Goal: Share content: Share content

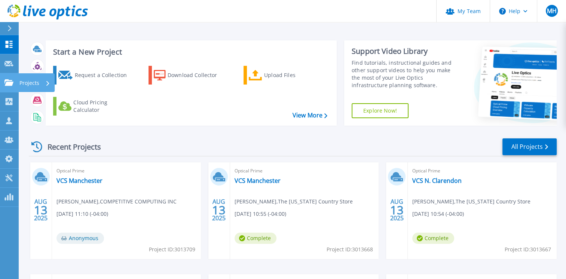
click at [9, 88] on link "Projects Projects" at bounding box center [9, 82] width 19 height 19
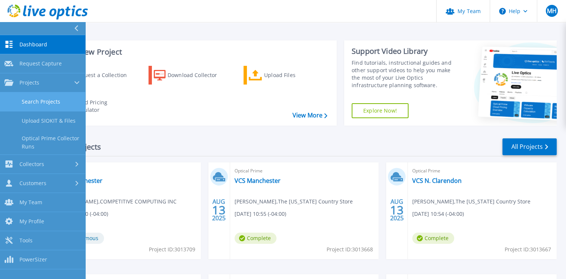
click at [28, 98] on link "Search Projects" at bounding box center [42, 101] width 85 height 19
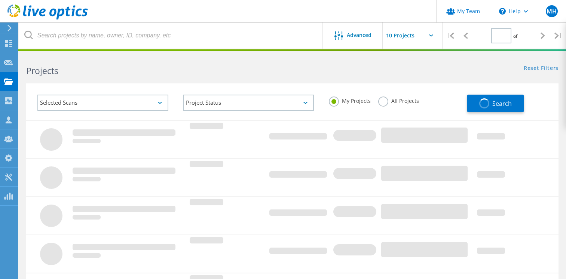
type input "1"
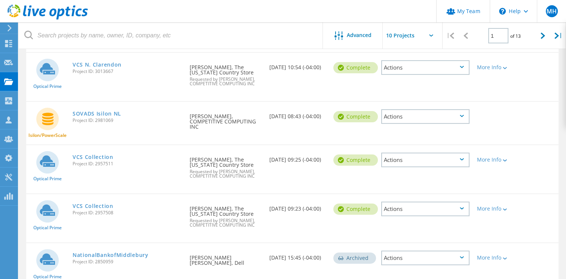
scroll to position [187, 0]
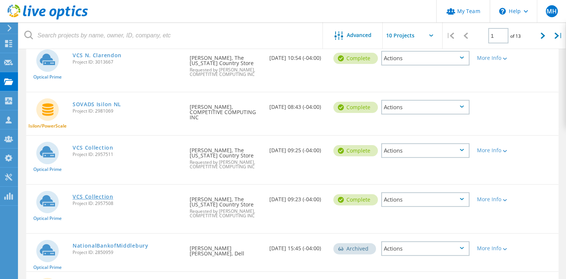
click at [97, 194] on link "VCS Collection" at bounding box center [93, 196] width 41 height 5
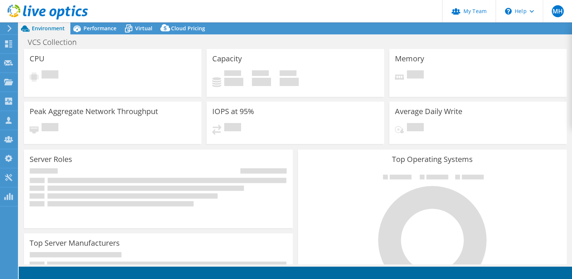
select select "USD"
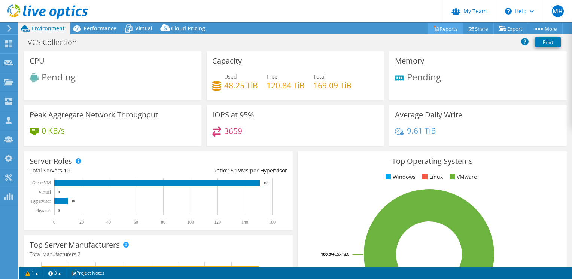
click at [445, 31] on link "Reports" at bounding box center [445, 29] width 36 height 12
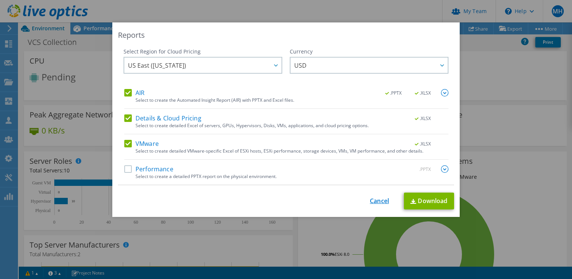
click at [381, 200] on link "Cancel" at bounding box center [379, 201] width 19 height 7
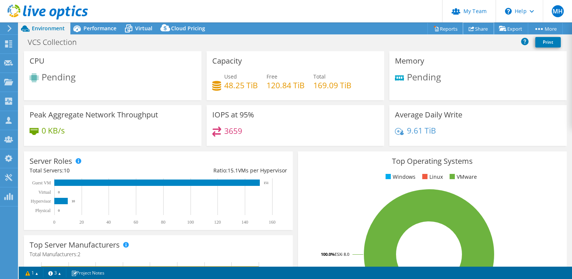
click at [469, 28] on use at bounding box center [472, 28] width 6 height 5
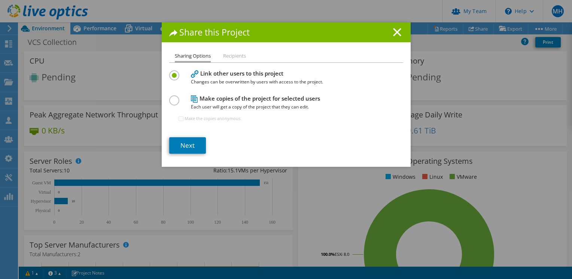
click at [231, 58] on li "Recipients" at bounding box center [234, 56] width 23 height 9
click at [232, 58] on li "Recipients" at bounding box center [234, 56] width 23 height 9
drag, startPoint x: 205, startPoint y: 61, endPoint x: 225, endPoint y: 61, distance: 19.8
click at [225, 61] on ul "Sharing Options Recipients" at bounding box center [286, 57] width 234 height 11
click at [393, 35] on line at bounding box center [396, 31] width 7 height 7
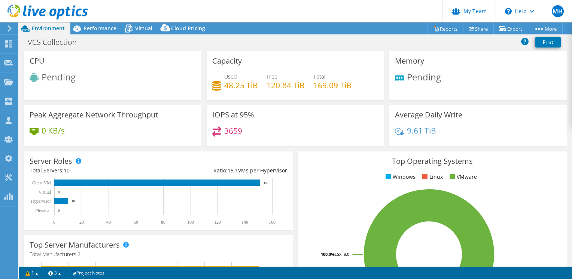
click at [360, 9] on header "MH Partner Team Admin Mike Haskins mike.haskins@competitive.com COMPETITIVE COM…" at bounding box center [286, 11] width 572 height 22
click at [477, 32] on link "Share" at bounding box center [478, 29] width 31 height 12
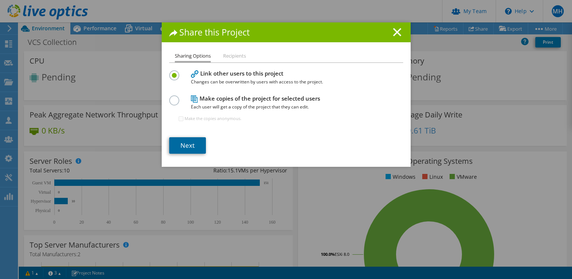
click at [190, 144] on link "Next" at bounding box center [187, 145] width 37 height 16
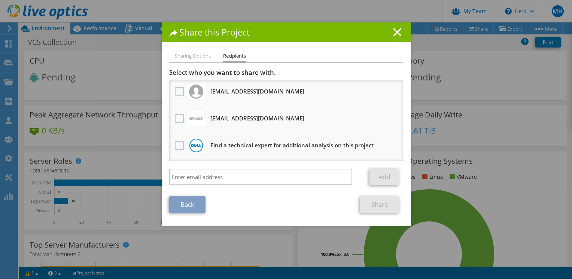
click at [193, 55] on li "Sharing Options" at bounding box center [193, 56] width 36 height 9
click at [229, 57] on li "Recipients" at bounding box center [234, 57] width 23 height 11
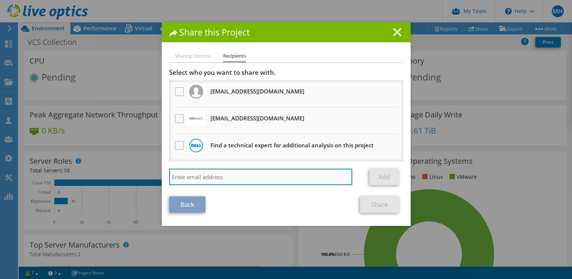
click at [202, 174] on input "search" at bounding box center [260, 177] width 183 height 16
type input "d"
click at [182, 175] on input "d" at bounding box center [260, 177] width 183 height 16
paste input "apikey 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"
type input "a"
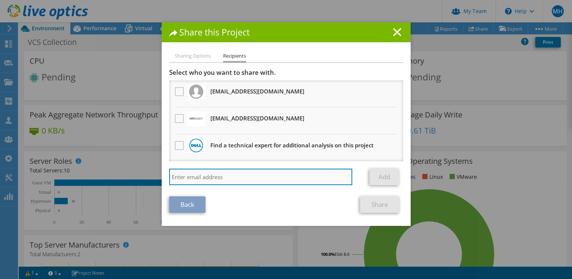
click at [184, 177] on input "search" at bounding box center [260, 177] width 183 height 16
paste input "daniel.margarido@xerox.com"
type input "daniel.margarido@xerox.com"
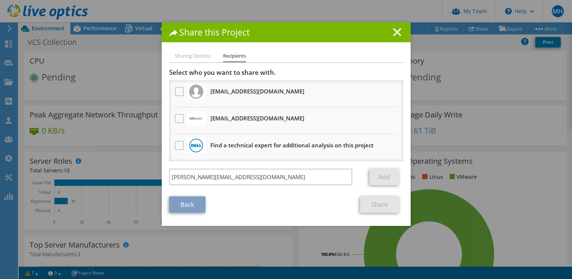
click at [387, 35] on h1 "Share this Project" at bounding box center [286, 32] width 234 height 9
click at [394, 32] on line at bounding box center [396, 31] width 7 height 7
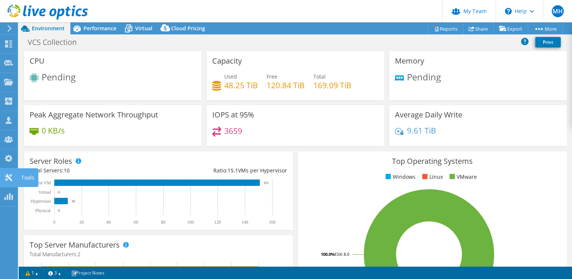
click at [8, 176] on use at bounding box center [8, 177] width 7 height 7
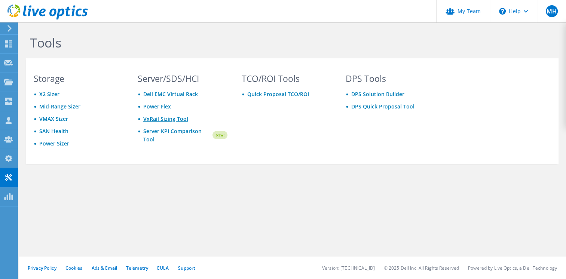
click at [180, 121] on link "VxRail Sizing Tool" at bounding box center [165, 118] width 45 height 7
click at [548, 17] on div "MH" at bounding box center [551, 11] width 29 height 22
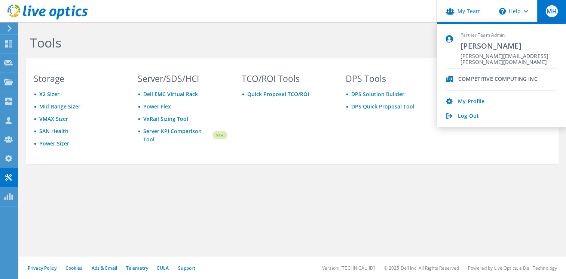
click at [404, 38] on h1 "Tools" at bounding box center [282, 43] width 505 height 16
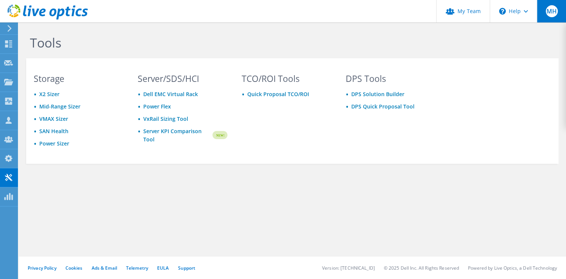
click at [543, 18] on div "MH" at bounding box center [551, 11] width 29 height 22
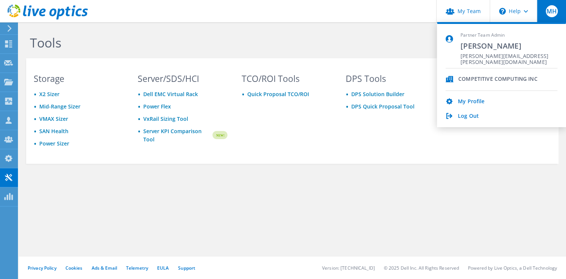
click at [548, 19] on div "MH" at bounding box center [551, 11] width 29 height 22
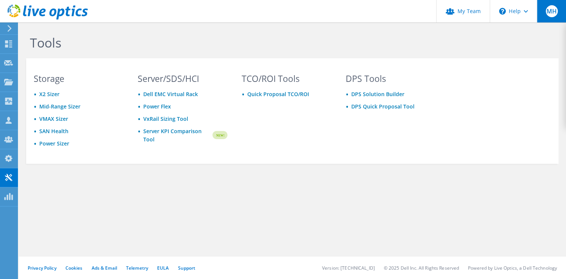
click at [548, 19] on div "MH" at bounding box center [551, 11] width 29 height 22
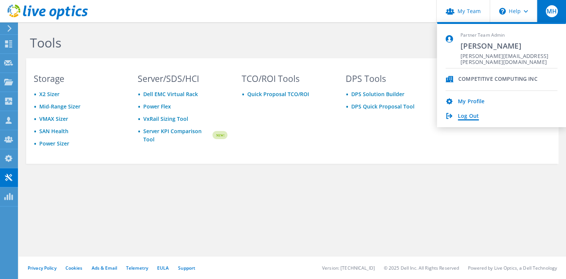
click at [470, 116] on link "Log Out" at bounding box center [468, 116] width 21 height 7
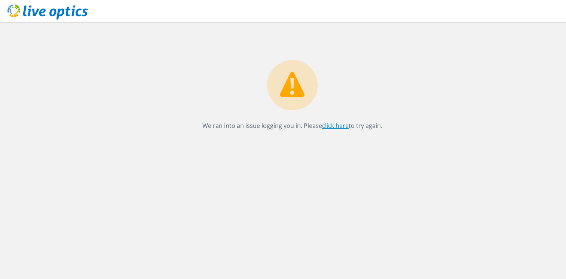
click at [334, 126] on link "click here" at bounding box center [335, 126] width 27 height 8
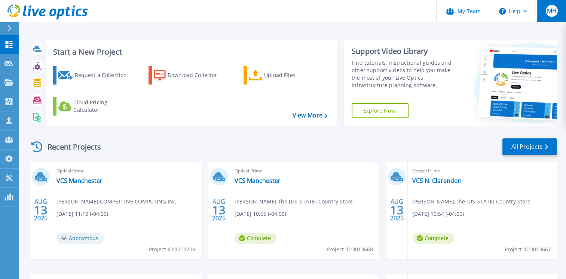
click at [549, 19] on button "MH" at bounding box center [551, 11] width 29 height 22
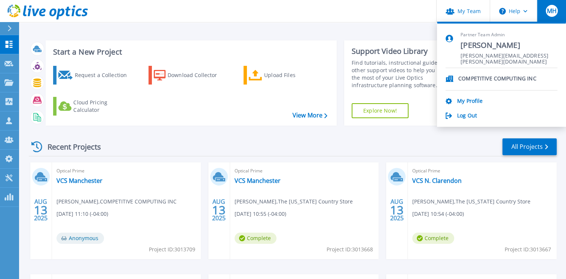
click at [549, 19] on button "MH" at bounding box center [551, 11] width 29 height 22
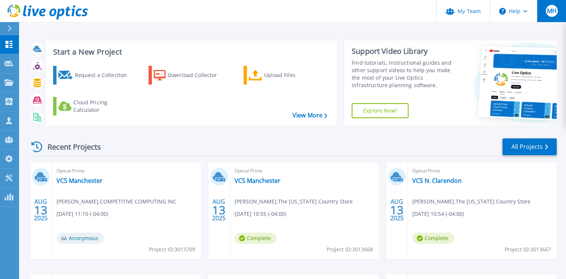
click at [549, 19] on button "MH" at bounding box center [551, 11] width 29 height 22
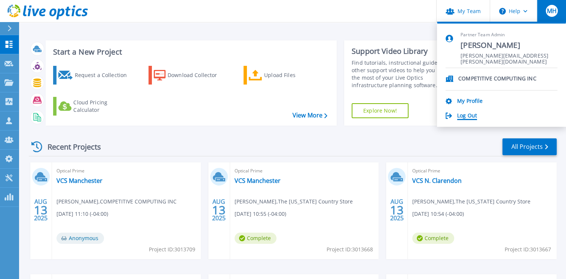
click at [468, 118] on link "Log Out" at bounding box center [467, 116] width 20 height 7
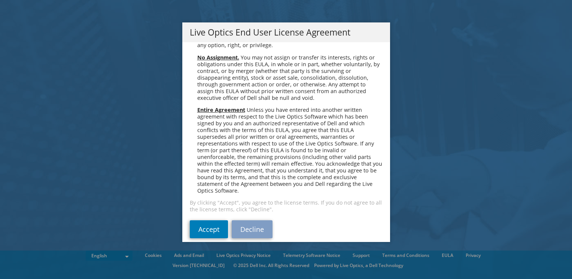
scroll to position [2830, 0]
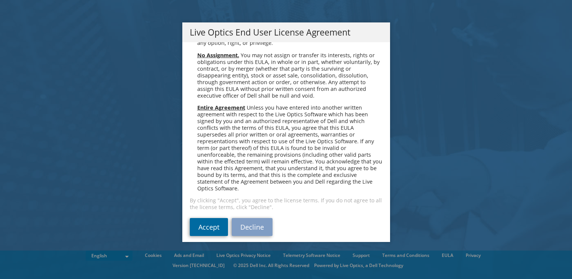
click at [211, 222] on link "Accept" at bounding box center [209, 227] width 38 height 18
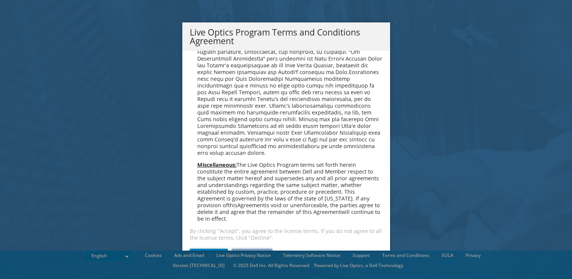
scroll to position [536, 0]
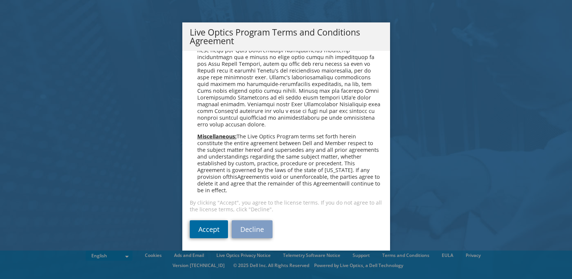
click at [209, 228] on link "Accept" at bounding box center [209, 229] width 38 height 18
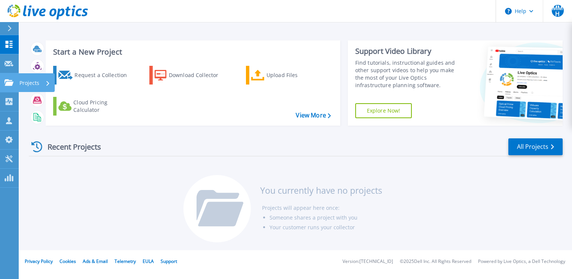
click at [8, 87] on link "Projects Projects" at bounding box center [9, 82] width 19 height 19
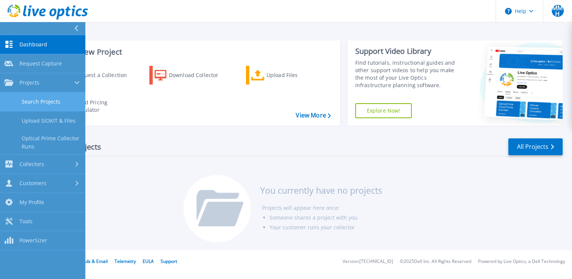
click at [32, 102] on link "Search Projects" at bounding box center [42, 101] width 85 height 19
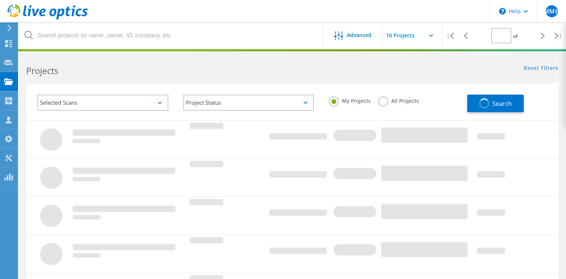
type input "1"
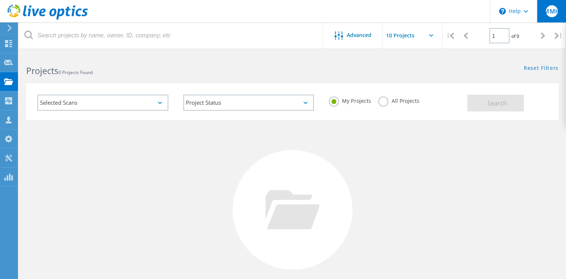
click at [551, 19] on div "MMH" at bounding box center [551, 11] width 29 height 22
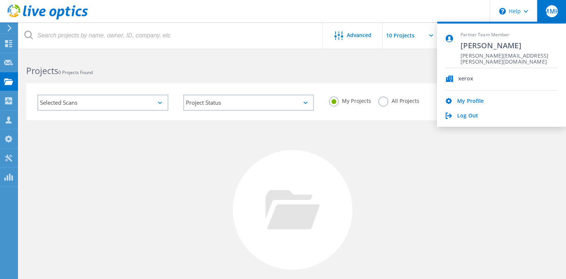
click at [374, 154] on div "No Projects Found Try refining your search." at bounding box center [292, 216] width 533 height 193
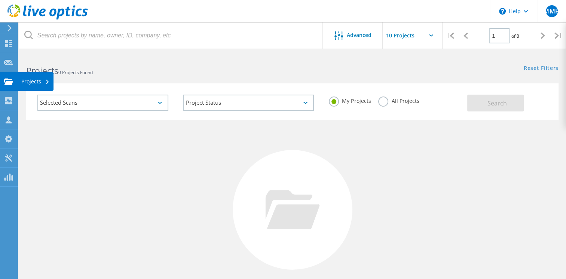
click at [11, 85] on div at bounding box center [8, 83] width 9 height 8
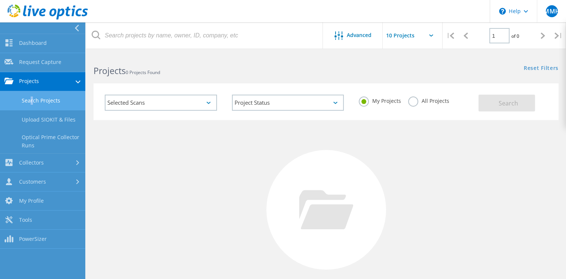
click at [29, 100] on link "Search Projects" at bounding box center [42, 100] width 85 height 19
drag, startPoint x: 29, startPoint y: 100, endPoint x: 37, endPoint y: 103, distance: 8.8
click at [37, 103] on link "Search Projects" at bounding box center [42, 100] width 85 height 19
click at [408, 38] on input "text" at bounding box center [420, 35] width 75 height 26
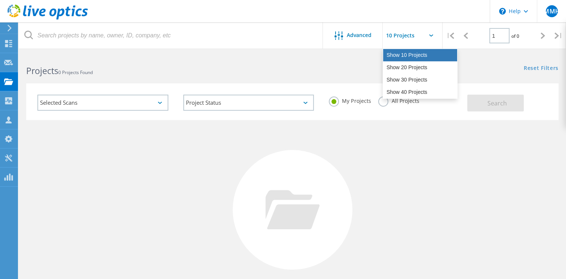
click at [408, 51] on div "Show 10 Projects" at bounding box center [420, 55] width 74 height 12
type input "Show 10 Projects"
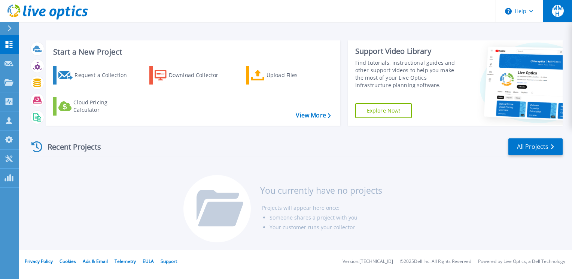
click at [557, 14] on span "MMH" at bounding box center [558, 11] width 12 height 12
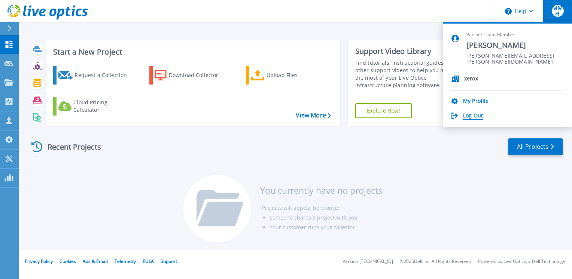
click at [472, 118] on link "Log Out" at bounding box center [473, 116] width 20 height 7
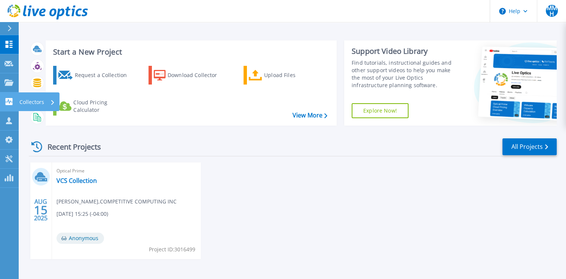
click at [13, 103] on div "Collectors" at bounding box center [24, 101] width 40 height 7
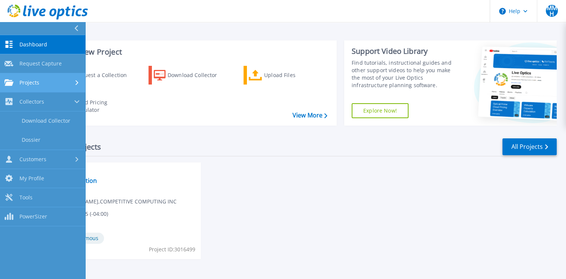
click at [21, 82] on span "Projects" at bounding box center [29, 82] width 20 height 7
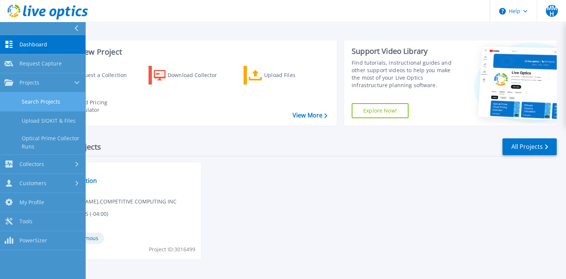
click at [38, 100] on link "Search Projects" at bounding box center [42, 101] width 85 height 19
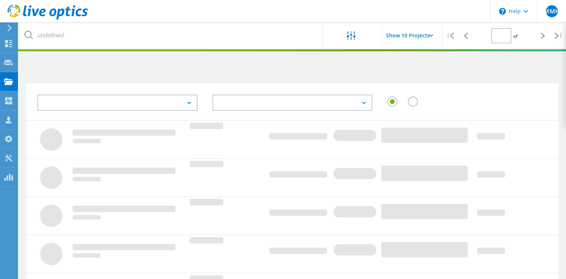
type input "1"
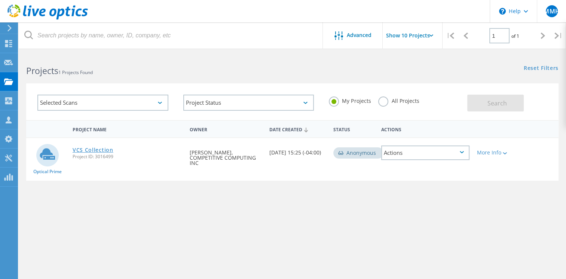
click at [75, 150] on link "VCS Collection" at bounding box center [93, 149] width 41 height 5
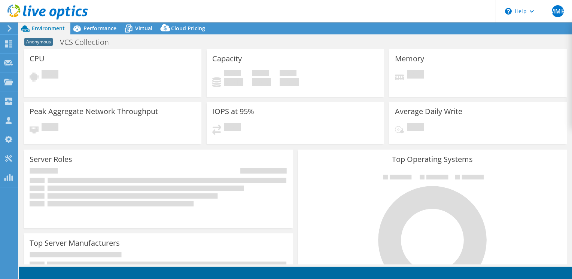
select select "USD"
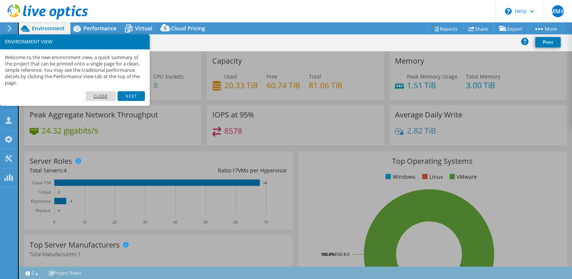
click at [110, 93] on link "Close" at bounding box center [101, 96] width 30 height 10
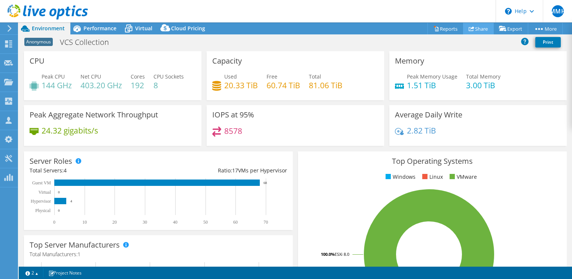
click at [473, 30] on link "Share" at bounding box center [478, 29] width 31 height 12
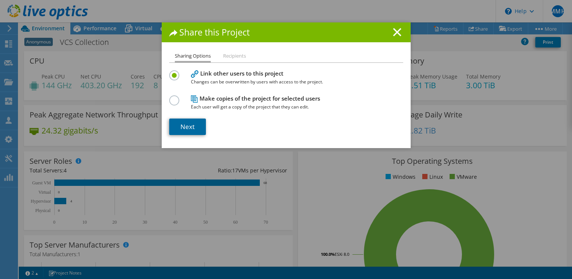
click at [187, 124] on link "Next" at bounding box center [187, 127] width 37 height 16
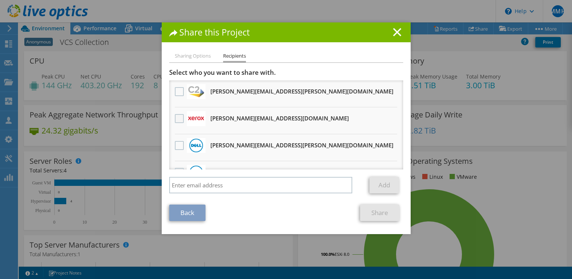
click at [175, 118] on label at bounding box center [180, 118] width 11 height 9
click at [0, 0] on input "checkbox" at bounding box center [0, 0] width 0 height 0
click at [369, 214] on link "Share" at bounding box center [379, 213] width 39 height 16
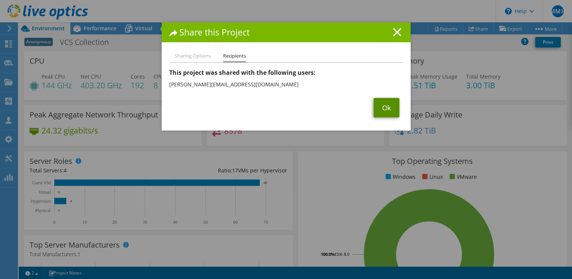
click at [380, 109] on link "Ok" at bounding box center [387, 107] width 26 height 19
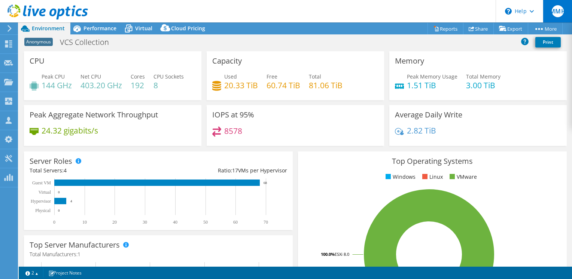
click at [552, 11] on span "MMH" at bounding box center [558, 11] width 12 height 12
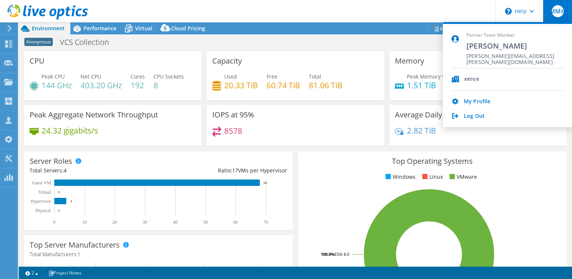
click at [398, 16] on header "MMH Partner Team Member Mike Mike Haskins mike.haskins@xerox.com xerox My Profi…" at bounding box center [286, 11] width 572 height 22
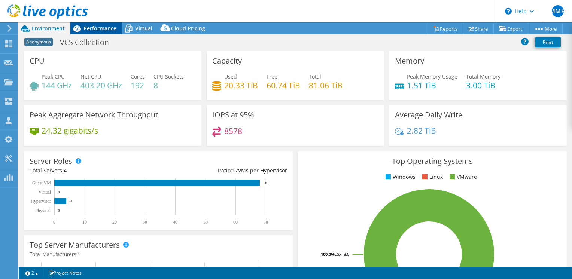
click at [102, 31] on span "Performance" at bounding box center [99, 28] width 33 height 7
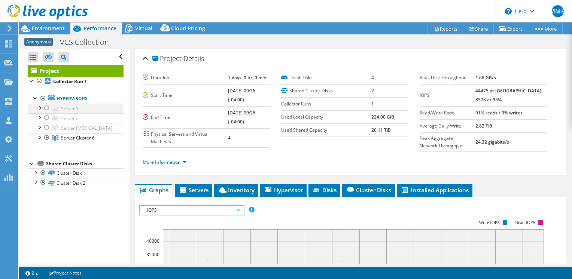
click at [40, 109] on div at bounding box center [39, 107] width 7 height 7
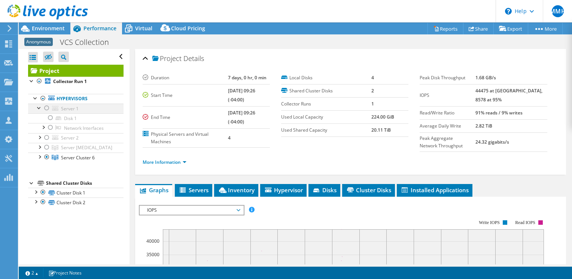
click at [40, 109] on div at bounding box center [39, 107] width 7 height 7
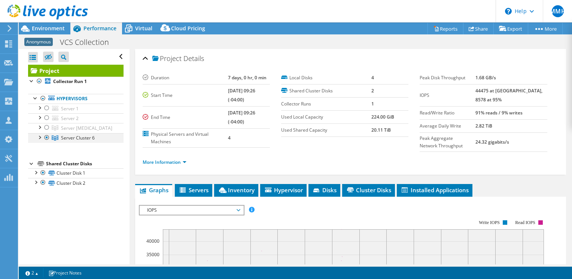
click at [41, 135] on div at bounding box center [39, 136] width 7 height 7
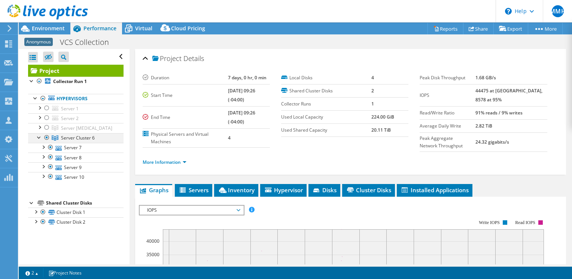
click at [41, 135] on div at bounding box center [39, 136] width 7 height 7
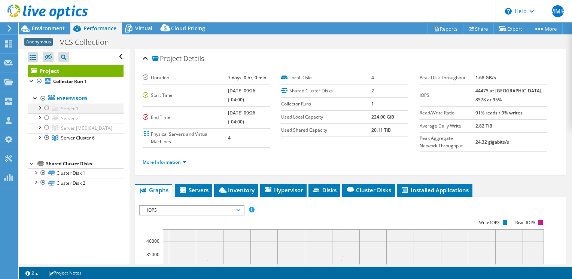
click at [41, 107] on div at bounding box center [39, 107] width 7 height 7
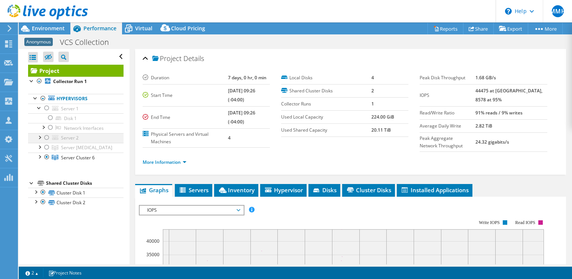
click at [40, 134] on div at bounding box center [39, 136] width 7 height 7
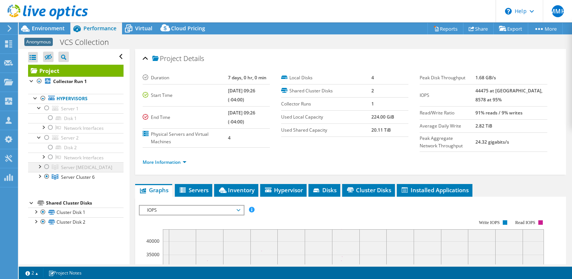
click at [41, 165] on div at bounding box center [39, 165] width 7 height 7
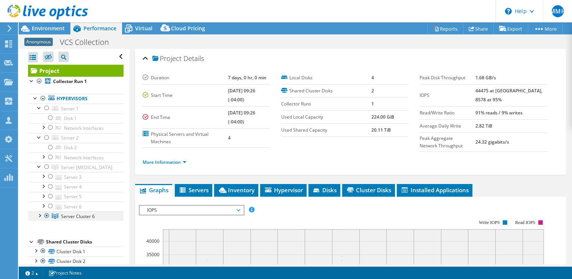
click at [40, 215] on div at bounding box center [39, 214] width 7 height 7
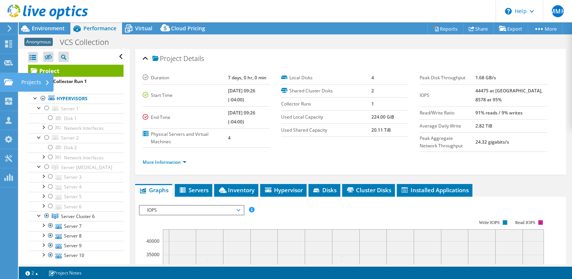
click at [10, 85] on icon at bounding box center [8, 82] width 9 height 7
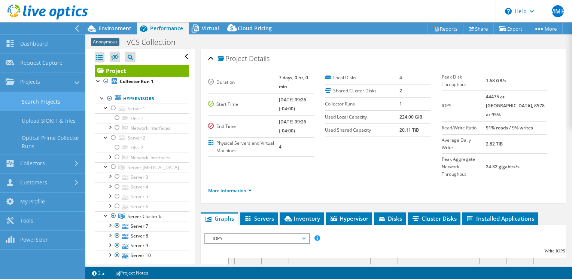
click at [40, 104] on link "Search Projects" at bounding box center [42, 101] width 85 height 19
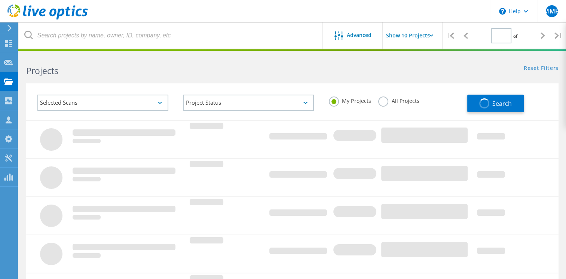
type input "1"
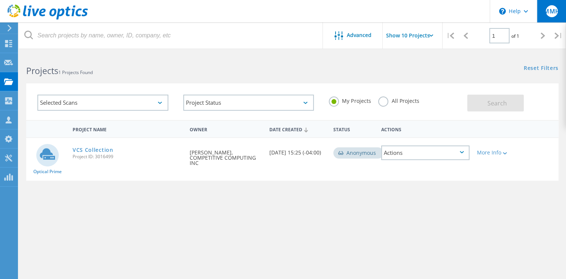
click at [551, 19] on div "MMH" at bounding box center [551, 11] width 29 height 22
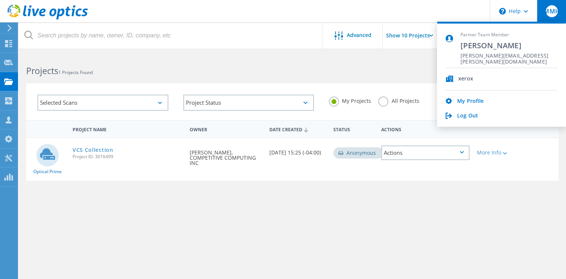
click at [439, 15] on header "\n Help Explore Helpful Articles Contact Support MMH Partner Team Member [PERSO…" at bounding box center [283, 11] width 566 height 22
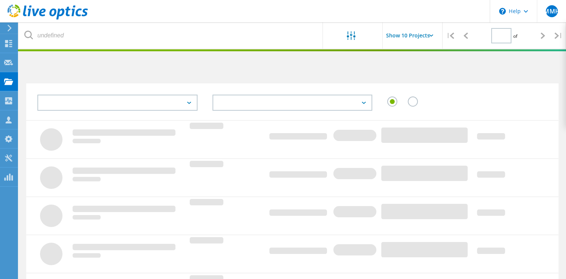
type input "1"
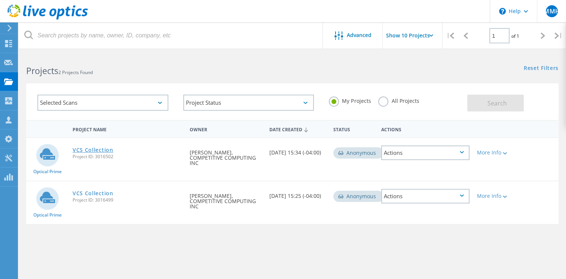
click at [94, 150] on link "VCS Collection" at bounding box center [93, 149] width 41 height 5
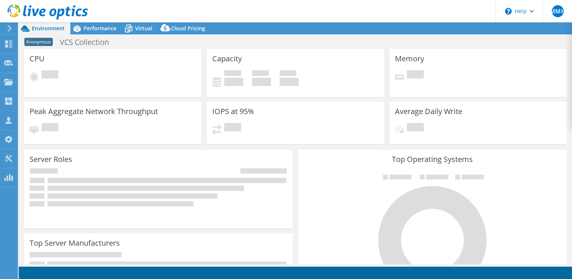
select select "USD"
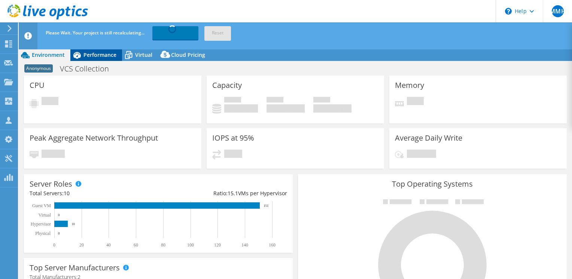
click at [77, 54] on icon at bounding box center [76, 55] width 7 height 7
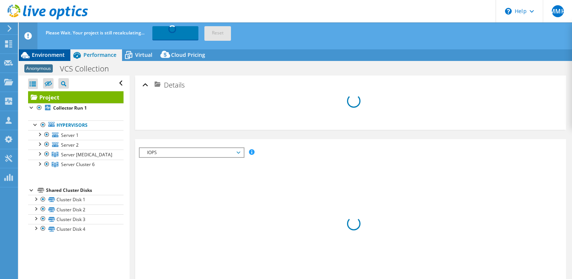
click at [50, 58] on div "Environment" at bounding box center [45, 55] width 52 height 12
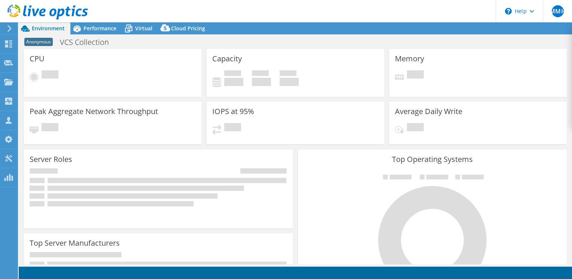
select select "USD"
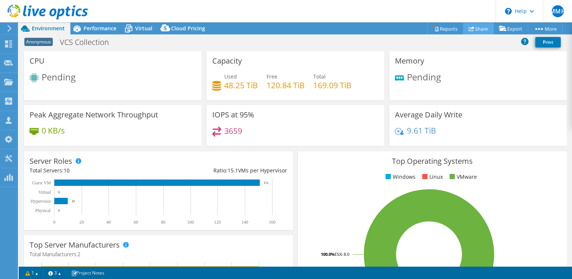
click at [478, 29] on link "Share" at bounding box center [478, 29] width 31 height 12
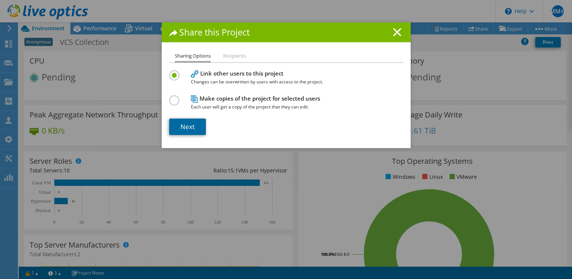
click at [191, 124] on link "Next" at bounding box center [187, 127] width 37 height 16
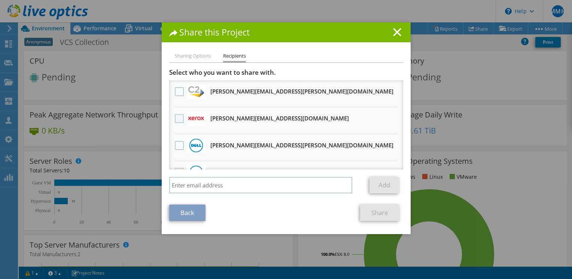
click at [178, 119] on label at bounding box center [180, 118] width 11 height 9
click at [0, 0] on input "checkbox" at bounding box center [0, 0] width 0 height 0
click at [369, 214] on link "Share" at bounding box center [379, 213] width 39 height 16
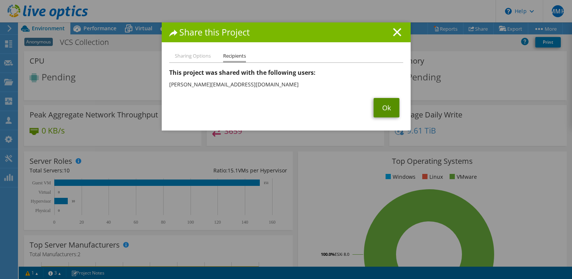
click at [379, 111] on link "Ok" at bounding box center [387, 107] width 26 height 19
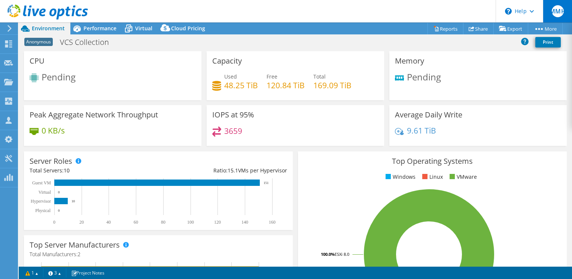
click at [556, 18] on div "MMH" at bounding box center [557, 11] width 29 height 22
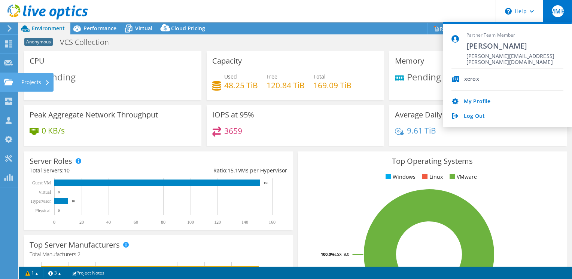
click at [9, 84] on use at bounding box center [8, 82] width 9 height 6
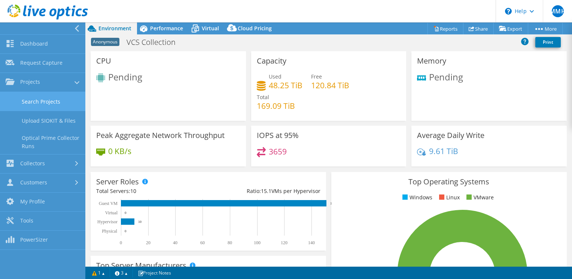
click at [31, 99] on link "Search Projects" at bounding box center [42, 101] width 85 height 19
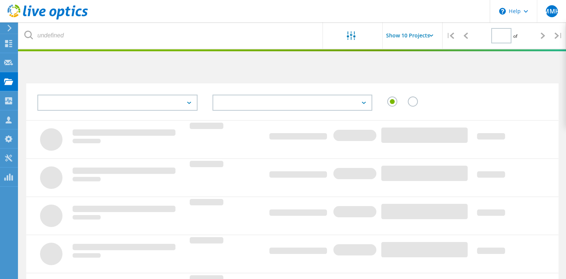
type input "1"
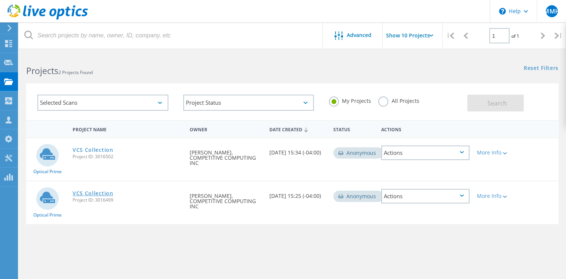
click at [86, 191] on link "VCS Collection" at bounding box center [93, 193] width 41 height 5
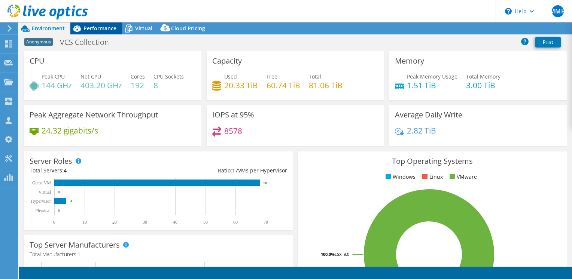
click at [100, 29] on span "Performance" at bounding box center [99, 28] width 33 height 7
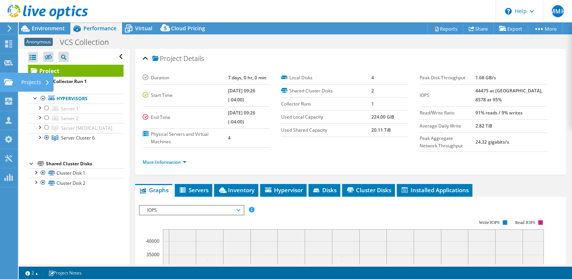
click at [9, 83] on use at bounding box center [8, 82] width 9 height 6
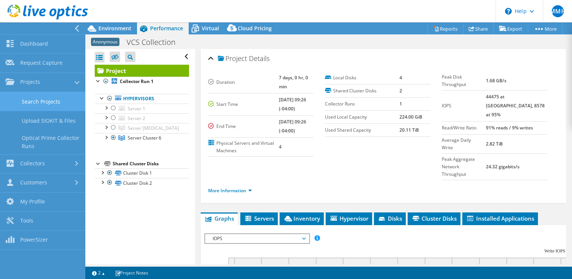
click at [35, 101] on link "Search Projects" at bounding box center [42, 101] width 85 height 19
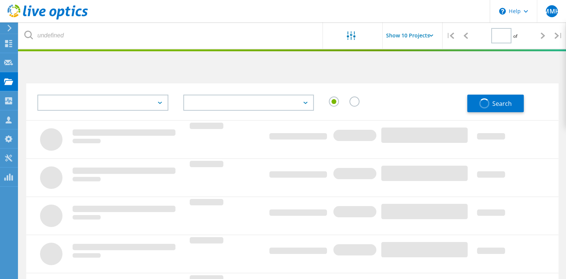
type input "1"
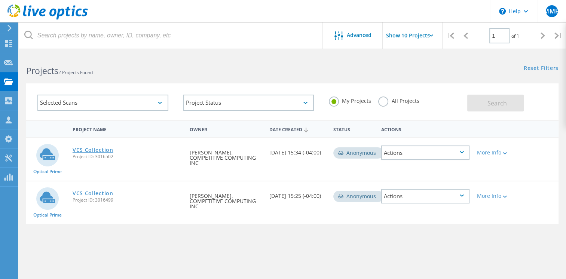
click at [82, 150] on link "VCS Collection" at bounding box center [93, 149] width 41 height 5
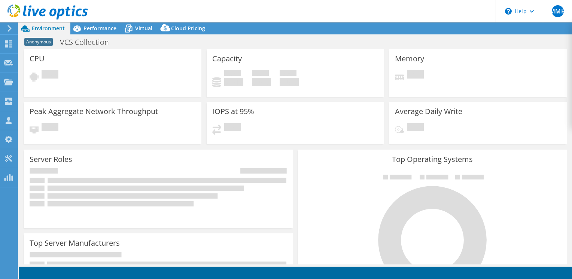
select select "USD"
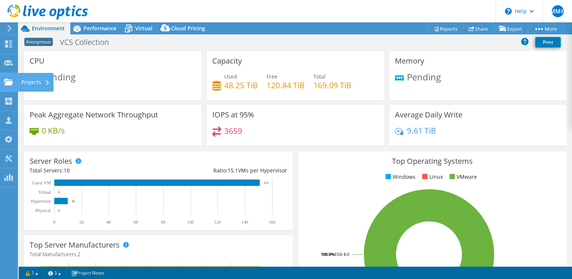
click at [10, 79] on use at bounding box center [8, 82] width 9 height 6
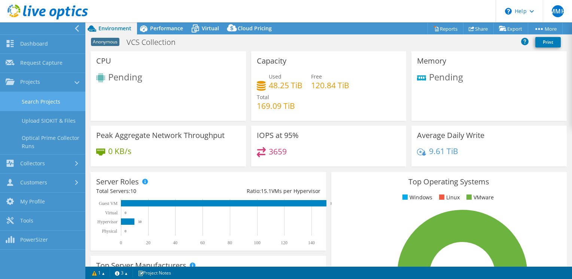
click at [26, 98] on link "Search Projects" at bounding box center [42, 101] width 85 height 19
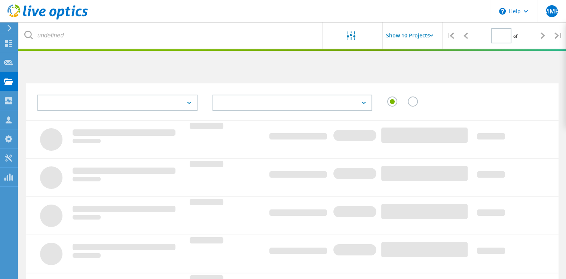
type input "1"
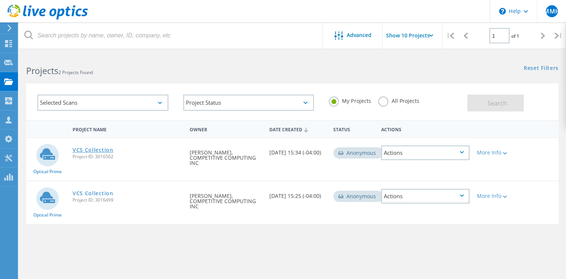
click at [87, 151] on link "VCS Collection" at bounding box center [93, 149] width 41 height 5
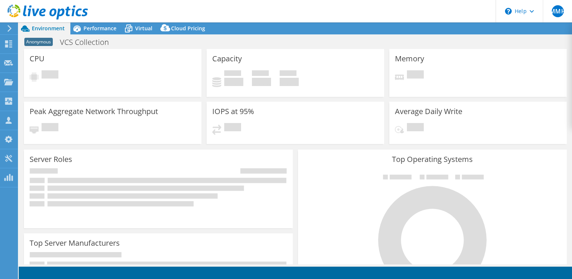
select select "USD"
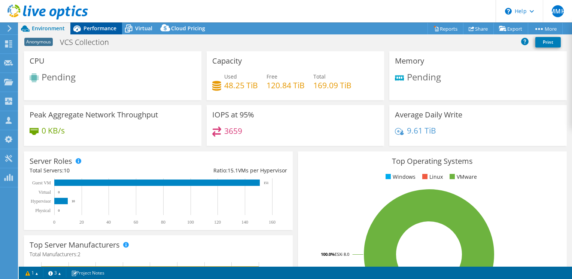
click at [97, 31] on span "Performance" at bounding box center [99, 28] width 33 height 7
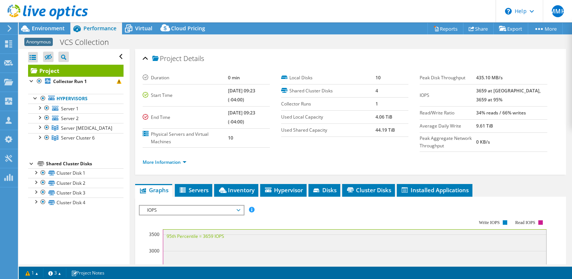
click at [97, 31] on span "Performance" at bounding box center [99, 28] width 33 height 7
click at [471, 28] on link "Share" at bounding box center [478, 29] width 31 height 12
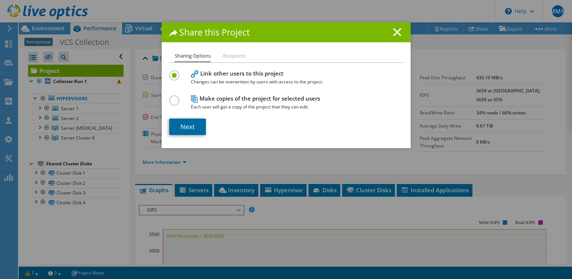
click at [185, 128] on link "Next" at bounding box center [187, 127] width 37 height 16
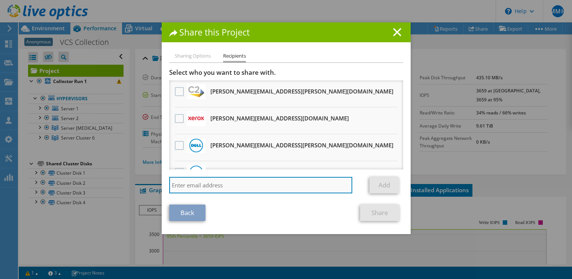
click at [247, 186] on input "search" at bounding box center [260, 185] width 183 height 16
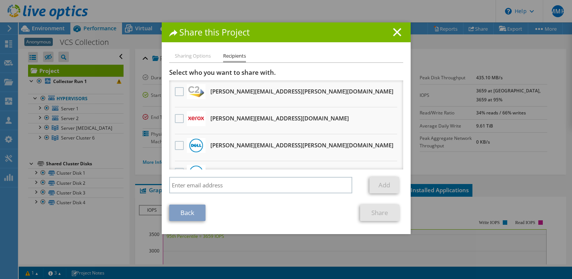
click at [281, 150] on li "Jack.Perry@dell.com Will receive an anonymous copy" at bounding box center [286, 147] width 234 height 27
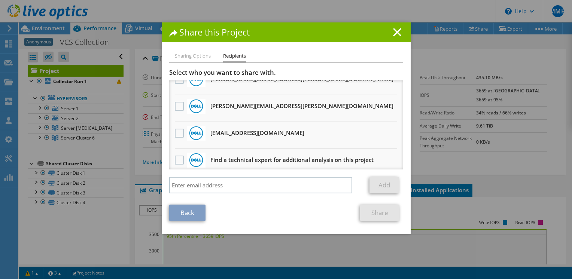
scroll to position [70, 0]
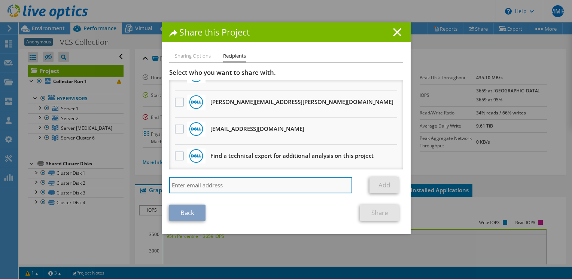
click at [205, 188] on input "search" at bounding box center [260, 185] width 183 height 16
type input "vxrail_papi_client@liveoptics.com"
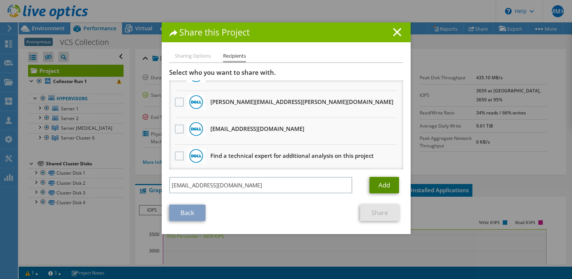
click at [381, 188] on link "Add" at bounding box center [384, 185] width 30 height 16
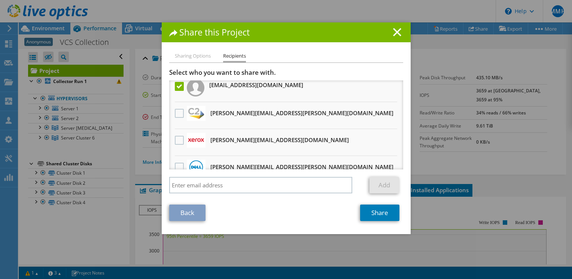
scroll to position [0, 0]
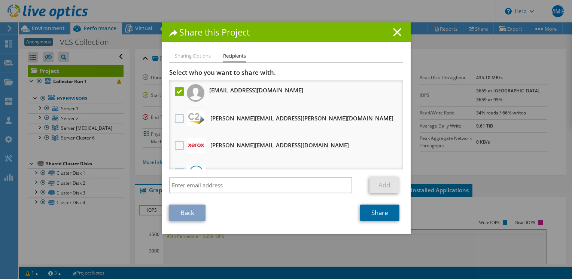
click at [368, 215] on link "Share" at bounding box center [379, 213] width 39 height 16
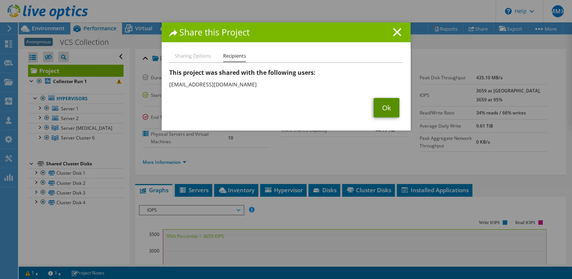
click at [382, 113] on link "Ok" at bounding box center [387, 107] width 26 height 19
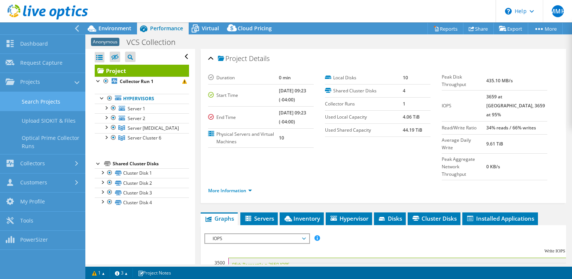
click at [43, 99] on link "Search Projects" at bounding box center [42, 101] width 85 height 19
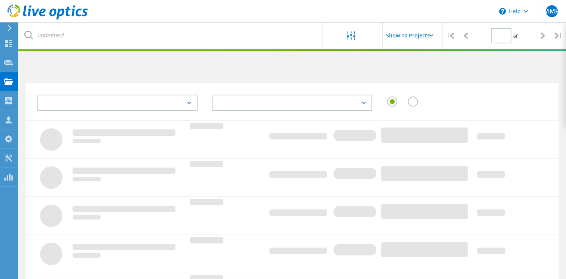
type input "1"
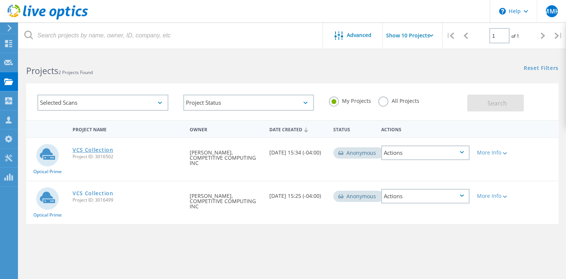
click at [110, 151] on link "VCS Collection" at bounding box center [93, 149] width 41 height 5
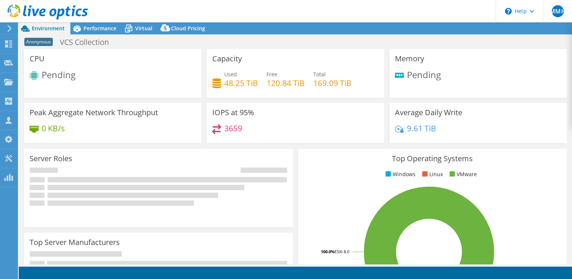
select select "USD"
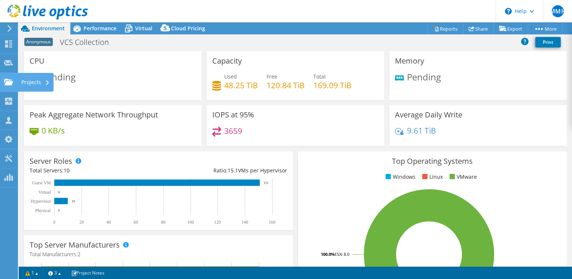
click at [11, 80] on icon at bounding box center [8, 82] width 9 height 7
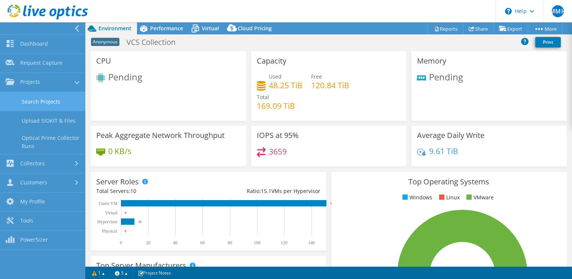
click at [37, 100] on link "Search Projects" at bounding box center [42, 101] width 85 height 19
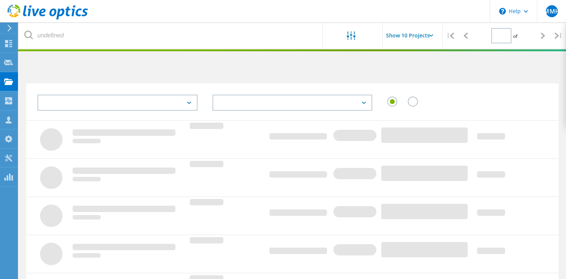
type input "1"
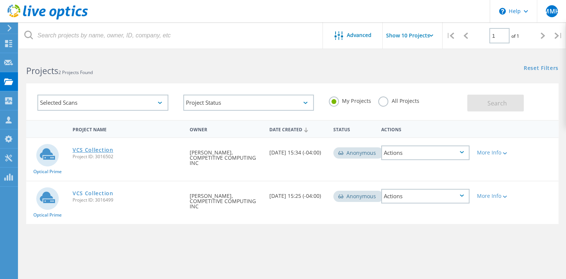
click at [88, 149] on link "VCS Collection" at bounding box center [93, 149] width 41 height 5
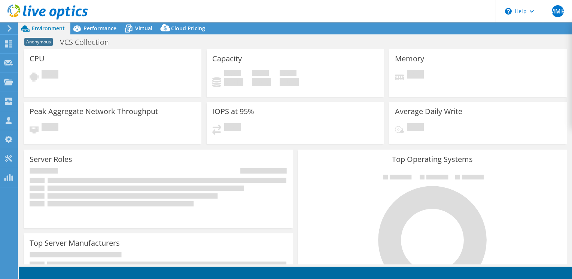
select select "USD"
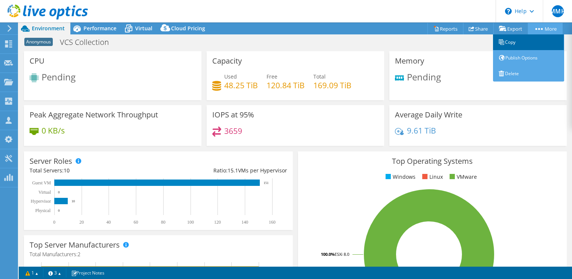
click at [519, 41] on link "Copy" at bounding box center [528, 42] width 71 height 16
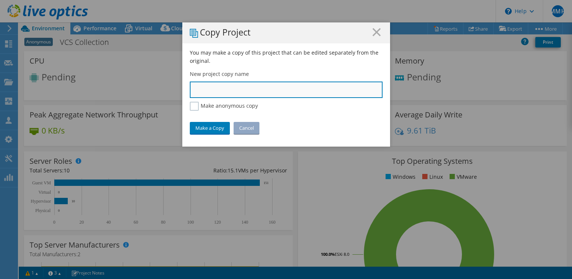
click at [274, 91] on input "text" at bounding box center [286, 90] width 193 height 16
type input "VCS N.Clarendon"
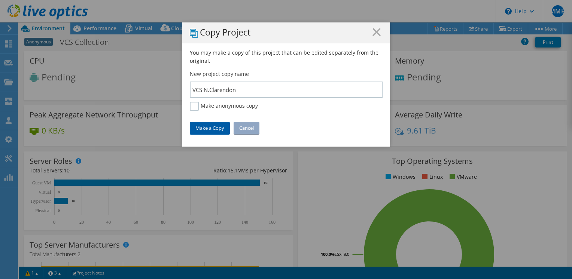
click at [211, 129] on link "Make a Copy" at bounding box center [210, 128] width 40 height 12
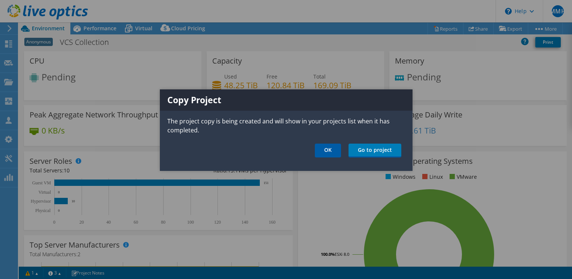
click at [331, 149] on link "OK" at bounding box center [328, 151] width 26 height 14
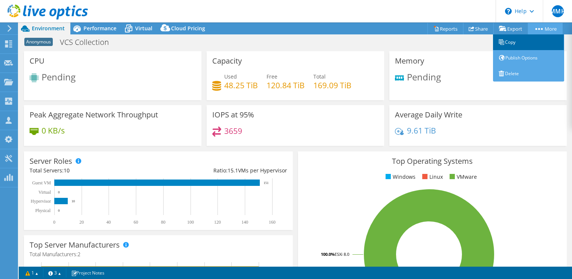
click at [520, 41] on link "Copy" at bounding box center [528, 42] width 71 height 16
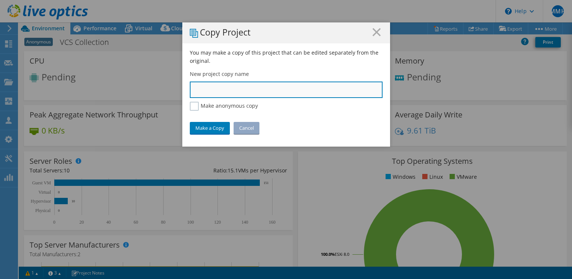
click at [247, 92] on input "text" at bounding box center [286, 90] width 193 height 16
type input "VCS Manchester"
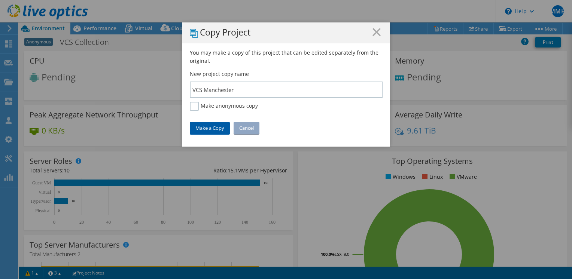
click at [215, 126] on link "Make a Copy" at bounding box center [210, 128] width 40 height 12
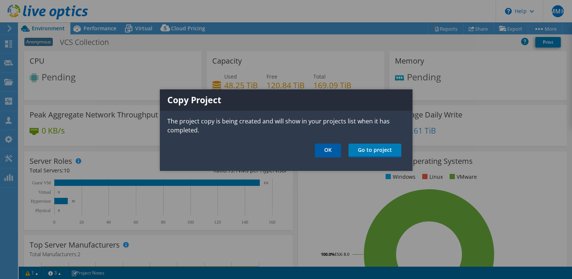
click at [334, 149] on link "OK" at bounding box center [328, 151] width 26 height 14
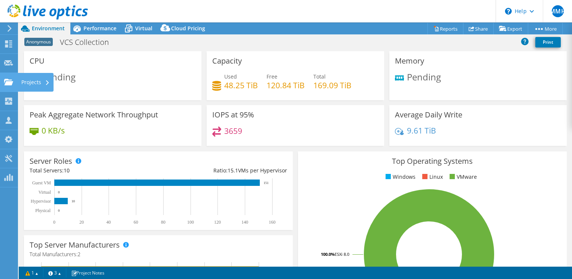
click at [7, 82] on use at bounding box center [8, 82] width 9 height 6
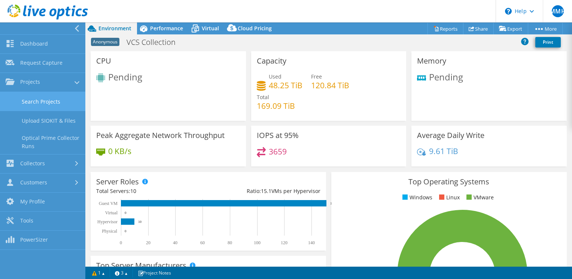
click at [31, 100] on link "Search Projects" at bounding box center [42, 101] width 85 height 19
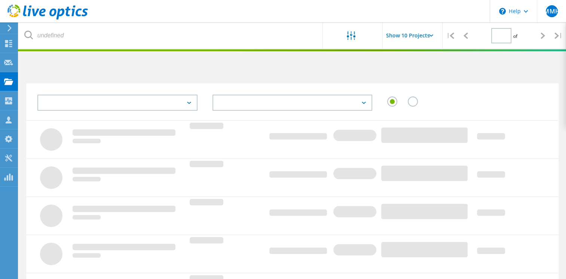
type input "1"
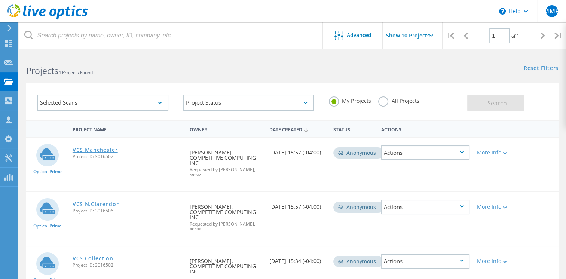
click at [106, 147] on link "VCS Manchester" at bounding box center [95, 149] width 45 height 5
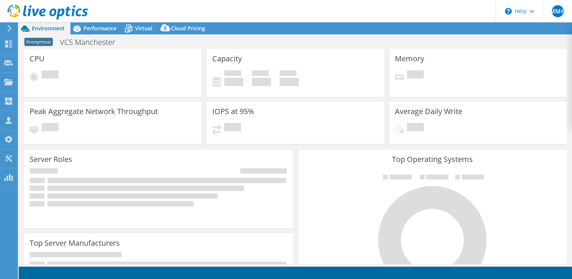
select select "USD"
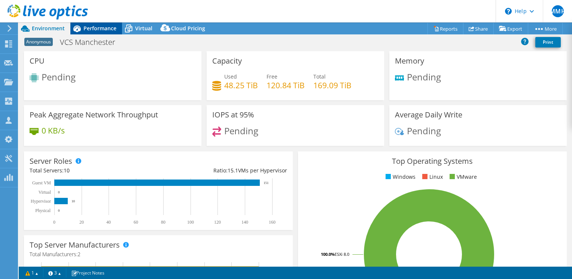
click at [103, 32] on div "Performance" at bounding box center [96, 28] width 52 height 12
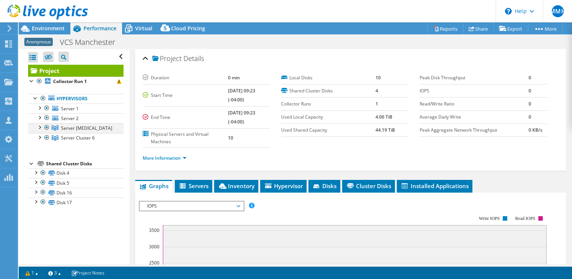
click at [40, 126] on div at bounding box center [39, 126] width 7 height 7
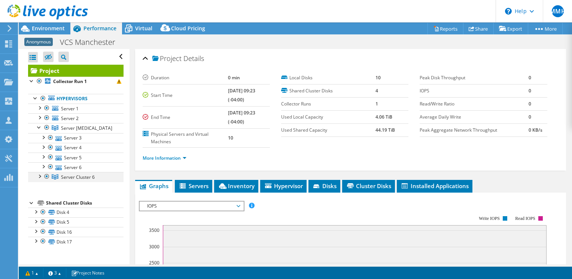
click at [39, 176] on div at bounding box center [39, 175] width 7 height 7
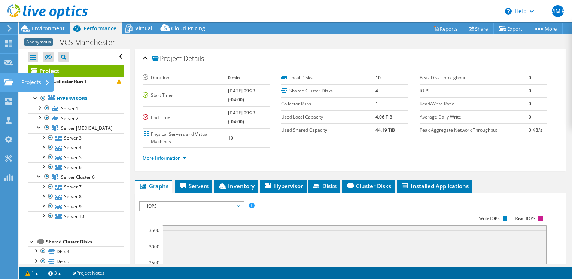
click at [10, 84] on use at bounding box center [8, 82] width 9 height 6
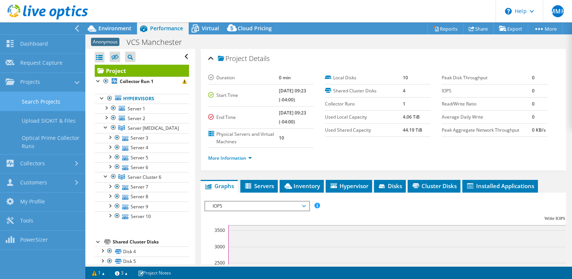
click at [29, 103] on link "Search Projects" at bounding box center [42, 101] width 85 height 19
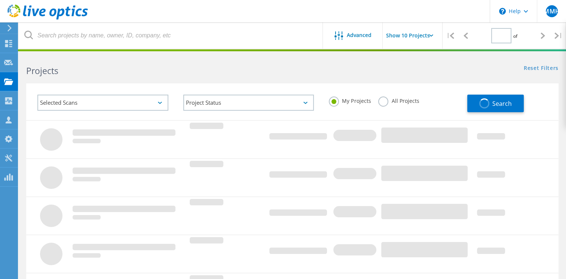
type input "1"
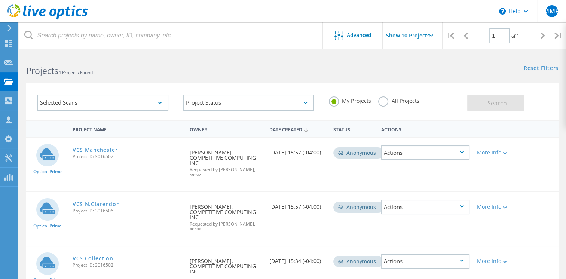
click at [94, 256] on link "VCS Collection" at bounding box center [93, 258] width 41 height 5
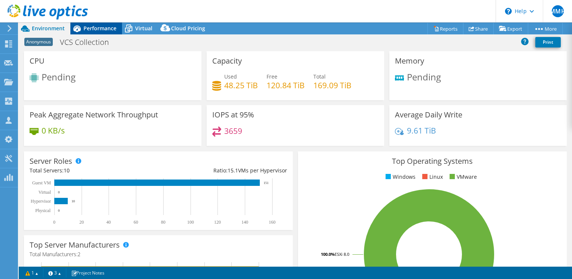
click at [88, 28] on span "Performance" at bounding box center [99, 28] width 33 height 7
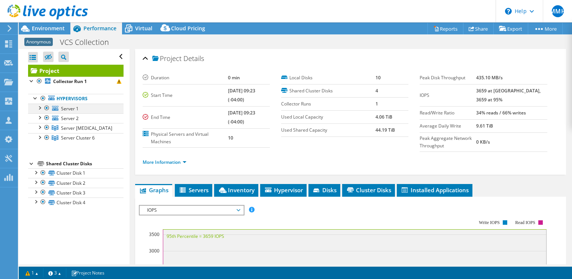
click at [39, 108] on div at bounding box center [39, 107] width 7 height 7
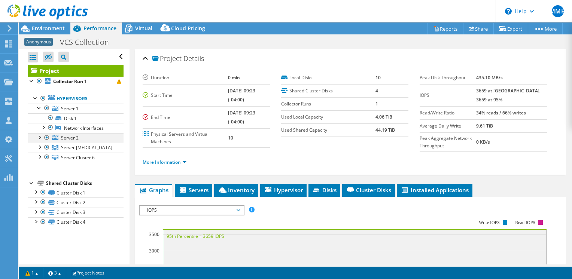
click at [42, 138] on div at bounding box center [39, 136] width 7 height 7
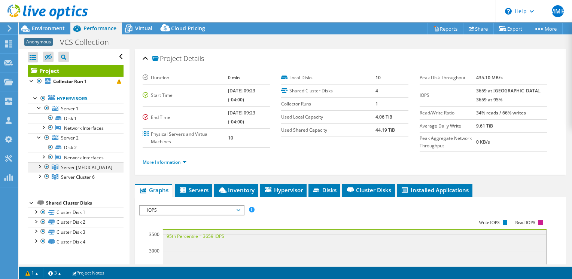
click at [42, 164] on div at bounding box center [39, 165] width 7 height 7
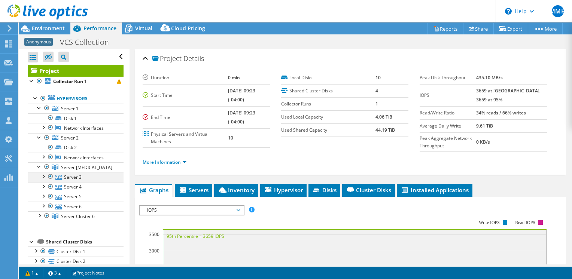
click at [45, 179] on div at bounding box center [42, 175] width 7 height 7
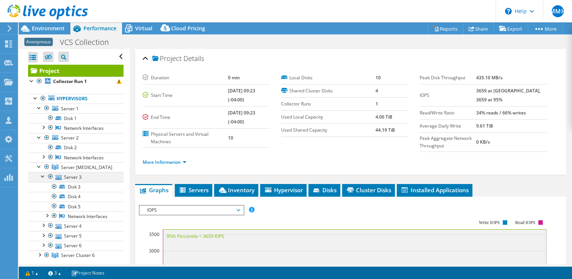
click at [45, 179] on div at bounding box center [42, 175] width 7 height 7
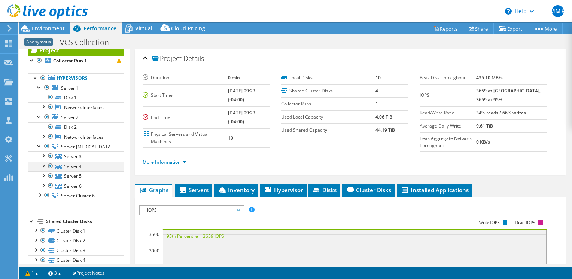
scroll to position [29, 0]
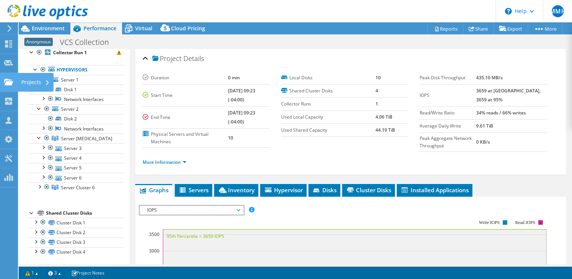
click at [5, 80] on use at bounding box center [8, 82] width 9 height 6
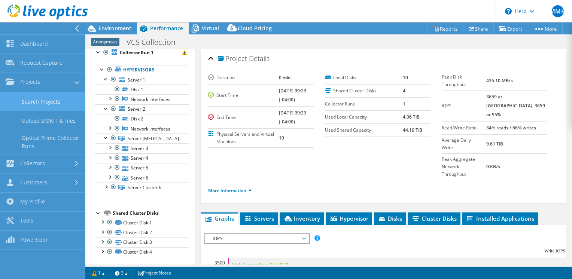
click at [40, 104] on link "Search Projects" at bounding box center [42, 101] width 85 height 19
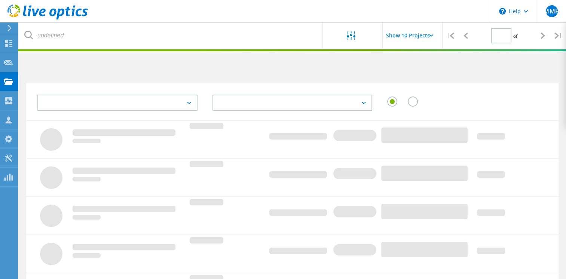
type input "1"
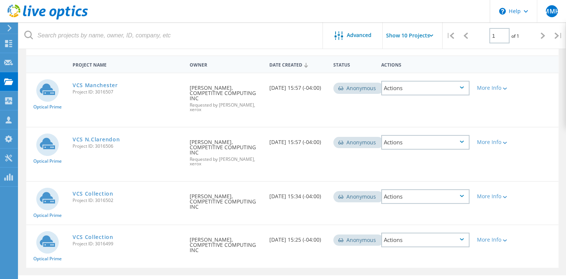
scroll to position [27, 0]
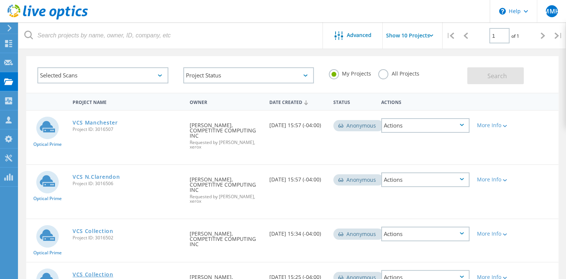
click at [91, 272] on link "VCS Collection" at bounding box center [93, 274] width 41 height 5
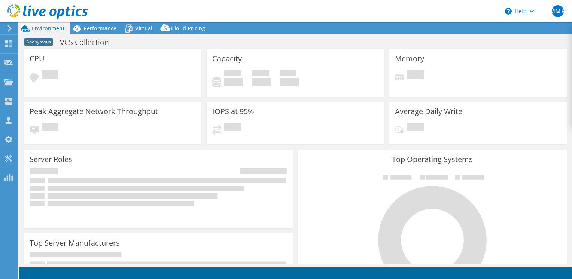
select select "USD"
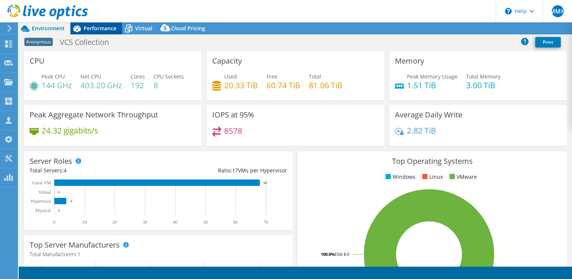
click at [94, 31] on span "Performance" at bounding box center [99, 28] width 33 height 7
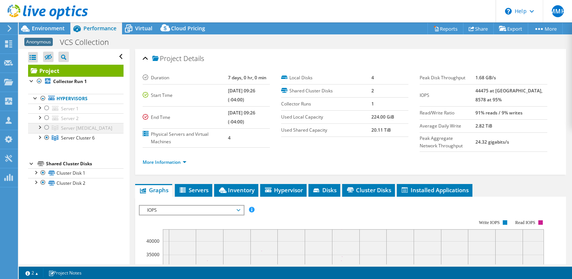
click at [38, 128] on div at bounding box center [39, 126] width 7 height 7
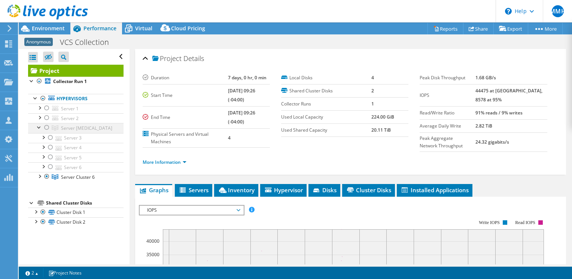
click at [38, 128] on div at bounding box center [39, 126] width 7 height 7
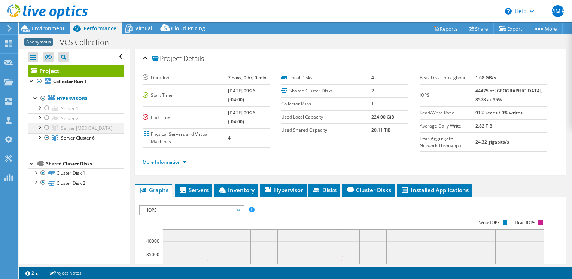
click at [38, 128] on div at bounding box center [39, 126] width 7 height 7
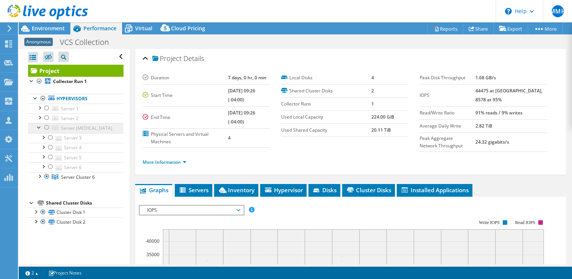
click at [78, 128] on span "Server Cluster 5" at bounding box center [86, 128] width 51 height 6
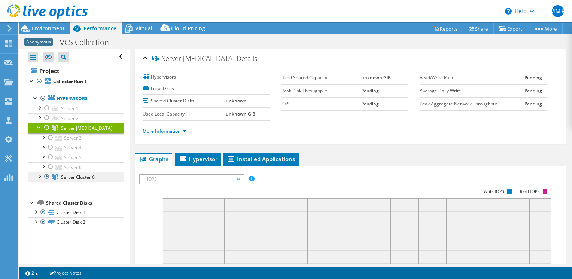
click at [73, 131] on span "Server Cluster 6" at bounding box center [86, 128] width 51 height 6
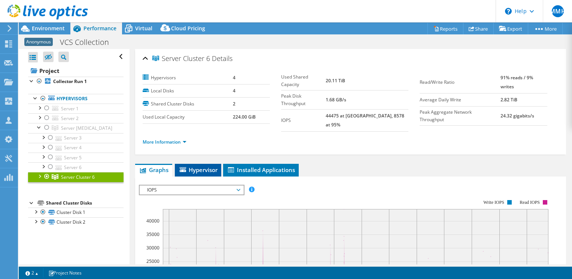
click at [190, 166] on span "Hypervisor" at bounding box center [198, 169] width 39 height 7
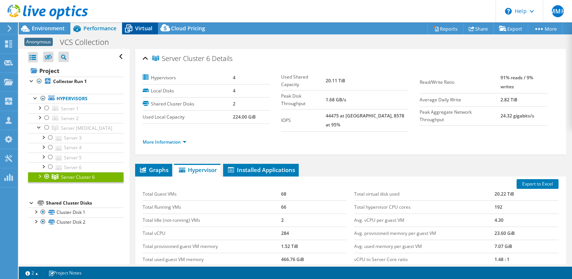
click at [142, 28] on span "Virtual" at bounding box center [143, 28] width 17 height 7
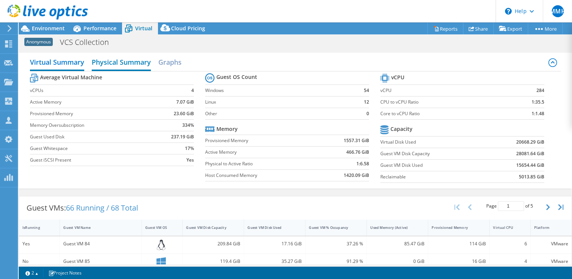
click at [133, 61] on h2 "Physical Summary" at bounding box center [121, 63] width 59 height 16
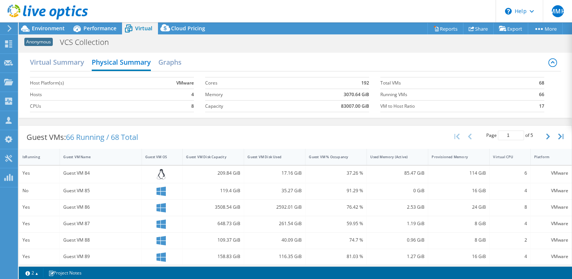
click at [50, 43] on span "Anonymous" at bounding box center [38, 42] width 28 height 8
click at [9, 83] on use at bounding box center [8, 82] width 9 height 6
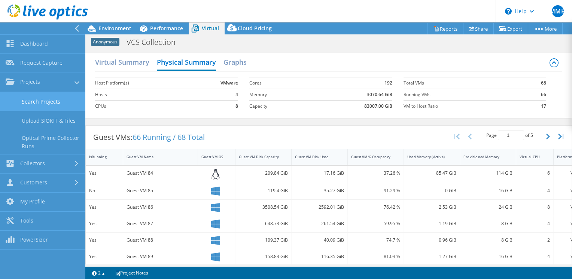
click at [20, 97] on link "Search Projects" at bounding box center [42, 101] width 85 height 19
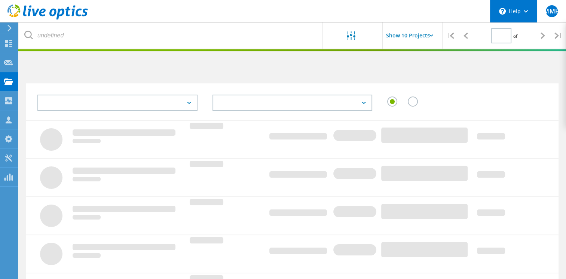
type input "1"
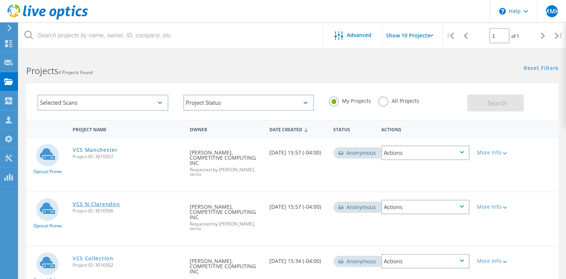
click at [112, 202] on link "VCS N.Clarendon" at bounding box center [97, 204] width 48 height 5
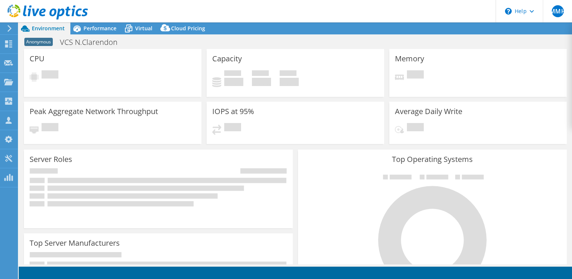
select select "USD"
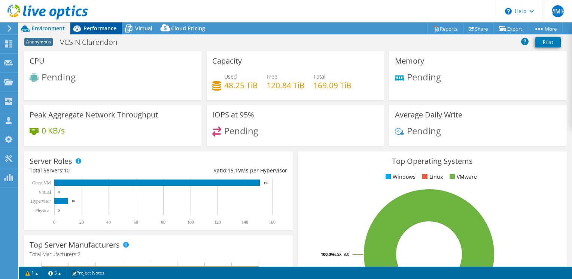
click at [104, 30] on span "Performance" at bounding box center [99, 28] width 33 height 7
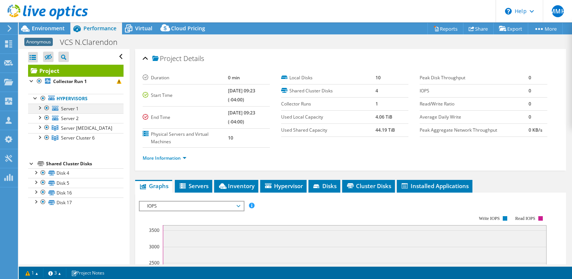
click at [45, 106] on div at bounding box center [46, 108] width 7 height 9
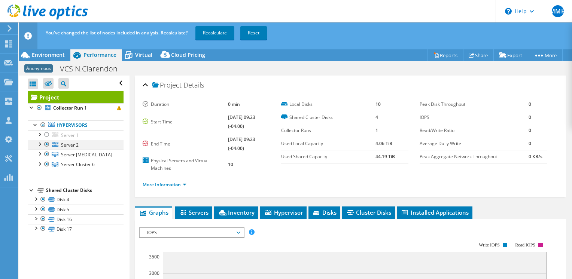
click at [47, 146] on div at bounding box center [46, 144] width 7 height 9
click at [48, 153] on div at bounding box center [46, 154] width 7 height 9
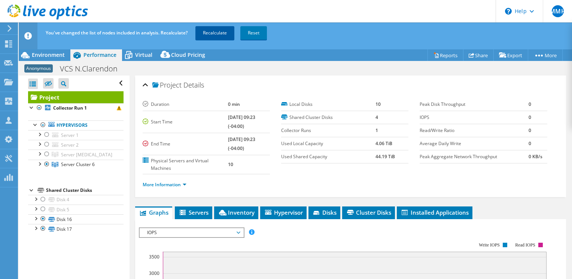
click at [210, 35] on link "Recalculate" at bounding box center [214, 32] width 39 height 13
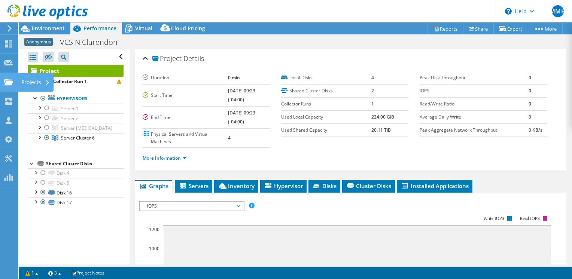
click at [7, 83] on use at bounding box center [8, 82] width 9 height 6
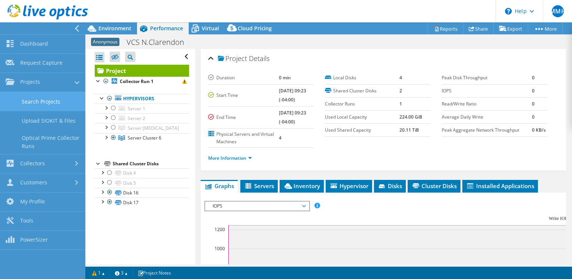
click at [33, 103] on link "Search Projects" at bounding box center [42, 101] width 85 height 19
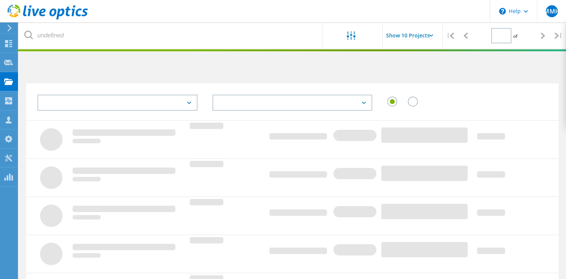
type input "1"
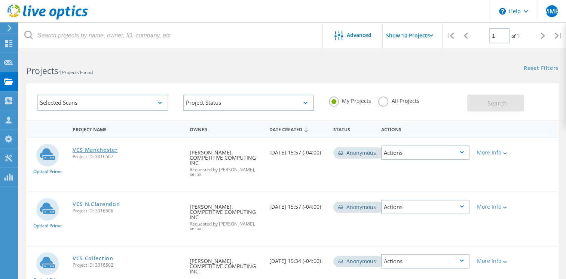
click at [102, 150] on link "VCS Manchester" at bounding box center [95, 149] width 45 height 5
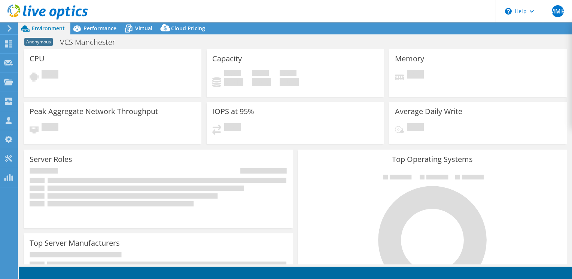
select select "USD"
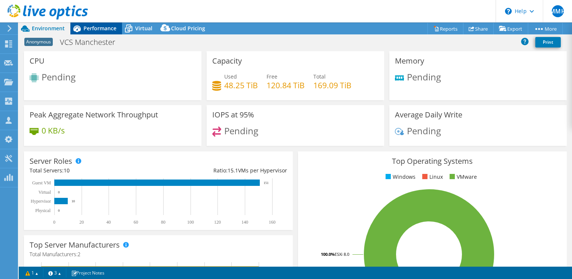
click at [97, 31] on span "Performance" at bounding box center [99, 28] width 33 height 7
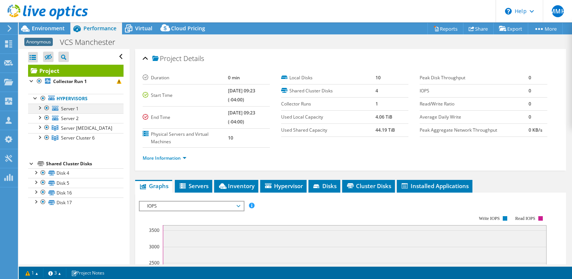
click at [43, 106] on div at bounding box center [46, 108] width 7 height 9
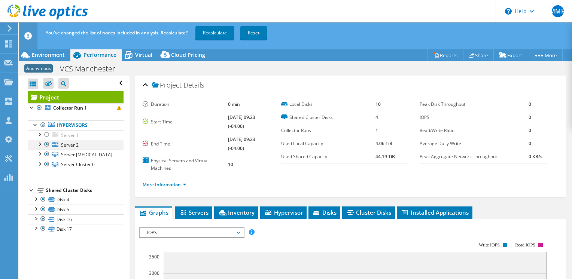
click at [46, 143] on div at bounding box center [46, 144] width 7 height 9
click at [46, 162] on div at bounding box center [46, 164] width 7 height 9
click at [210, 34] on link "Recalculate" at bounding box center [214, 32] width 39 height 13
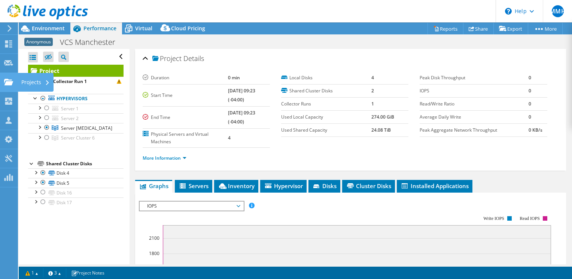
click at [7, 81] on use at bounding box center [8, 82] width 9 height 6
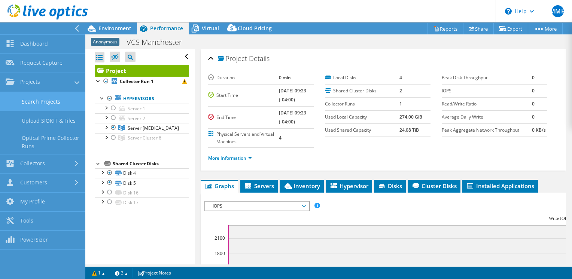
click at [29, 97] on link "Search Projects" at bounding box center [42, 101] width 85 height 19
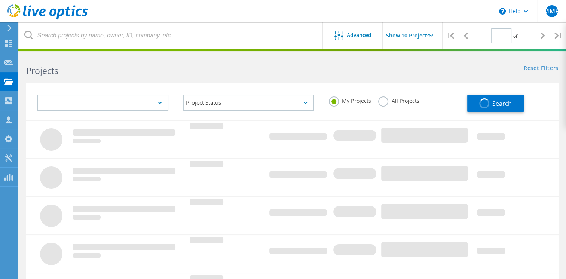
type input "1"
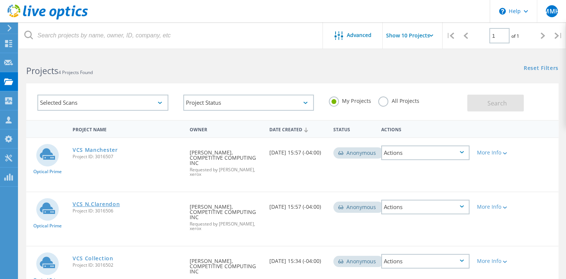
click at [97, 202] on link "VCS N.Clarendon" at bounding box center [97, 204] width 48 height 5
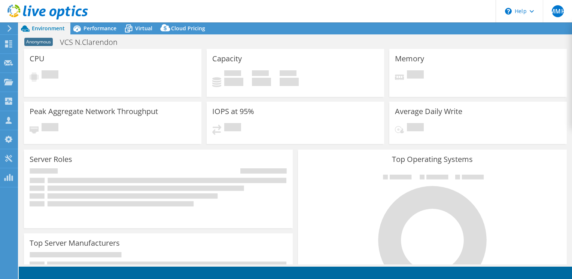
select select "USD"
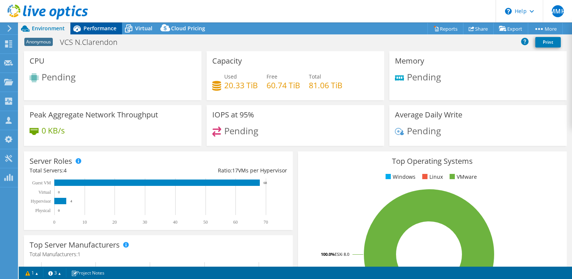
click at [101, 30] on span "Performance" at bounding box center [99, 28] width 33 height 7
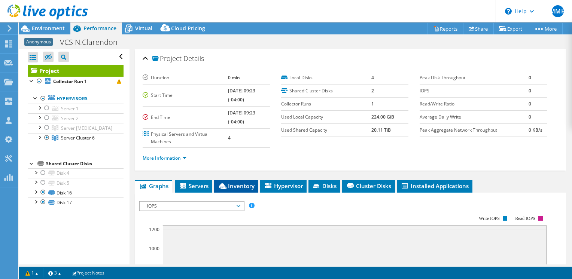
click at [232, 183] on span "Inventory" at bounding box center [236, 185] width 37 height 7
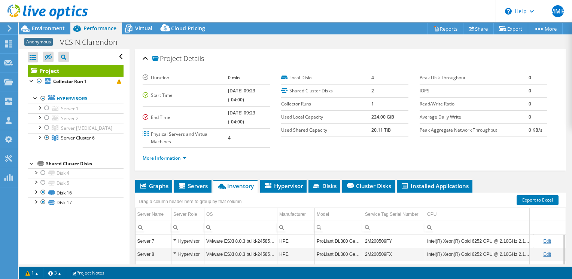
scroll to position [37, 0]
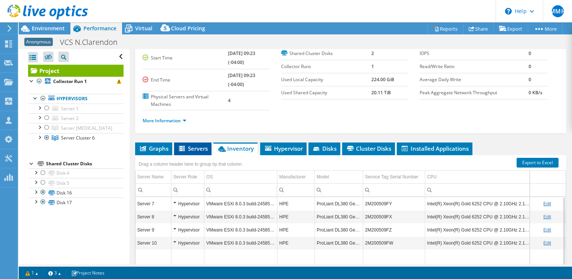
click at [193, 148] on span "Servers" at bounding box center [193, 148] width 30 height 7
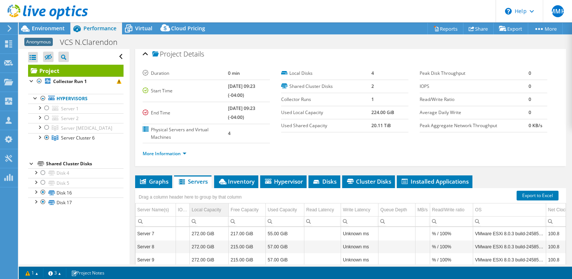
scroll to position [0, 0]
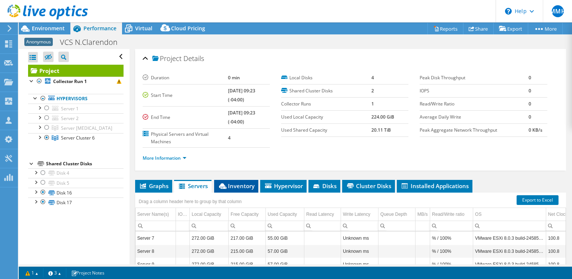
click at [233, 184] on span "Inventory" at bounding box center [236, 185] width 37 height 7
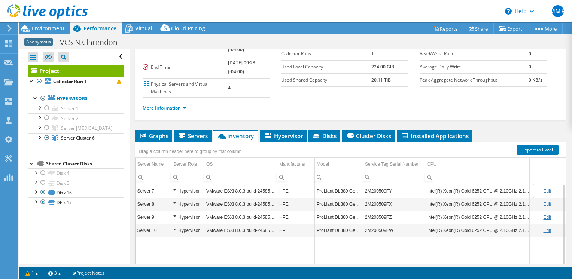
scroll to position [37, 0]
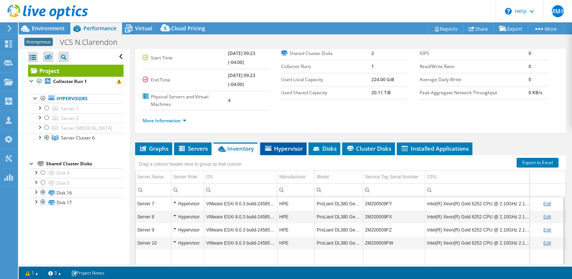
click at [285, 151] on li "Hypervisor" at bounding box center [283, 149] width 46 height 13
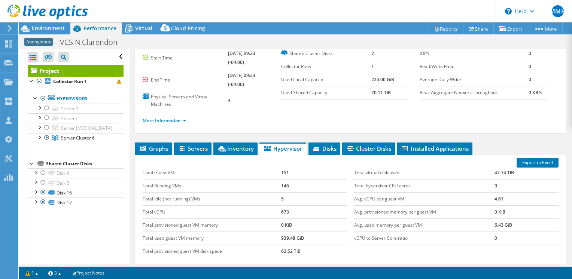
scroll to position [0, 0]
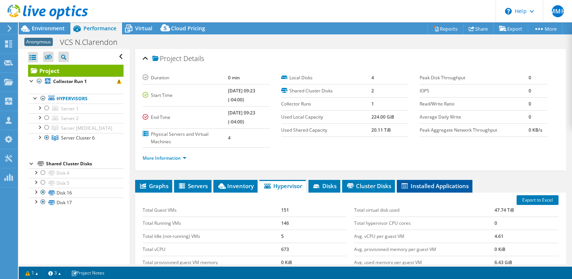
click at [421, 186] on span "Installed Applications" at bounding box center [434, 185] width 68 height 7
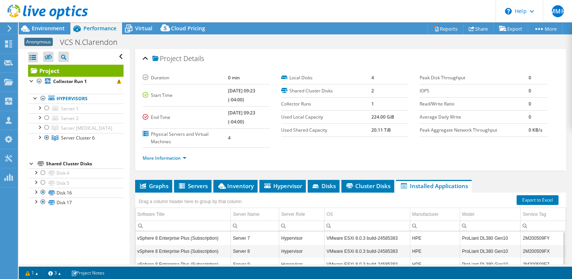
click at [144, 59] on div "Project Details" at bounding box center [351, 59] width 416 height 16
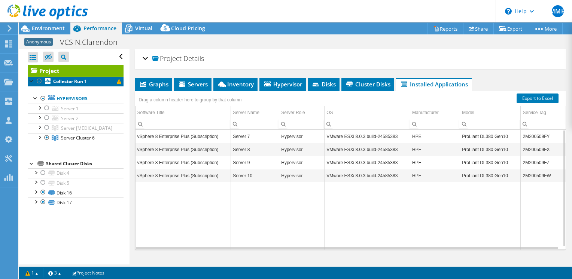
click at [78, 82] on b "Collector Run 1" at bounding box center [70, 81] width 34 height 6
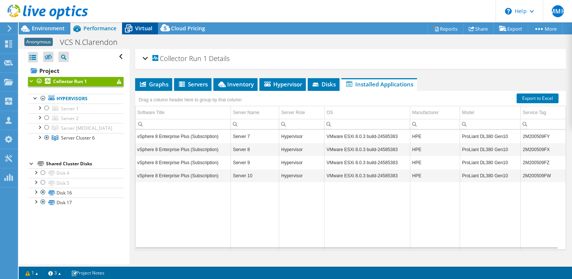
click at [136, 31] on span "Virtual" at bounding box center [143, 28] width 17 height 7
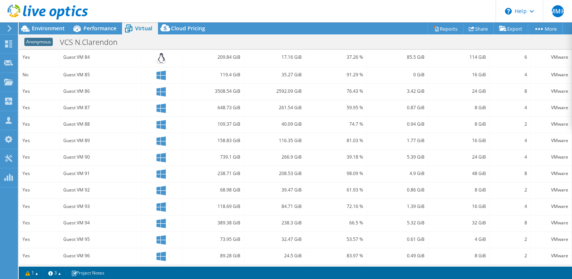
scroll to position [187, 0]
click at [86, 73] on div "Guest VM 85" at bounding box center [100, 74] width 75 height 8
drag, startPoint x: 84, startPoint y: 73, endPoint x: 43, endPoint y: 73, distance: 40.4
click at [43, 73] on div "No" at bounding box center [39, 74] width 34 height 8
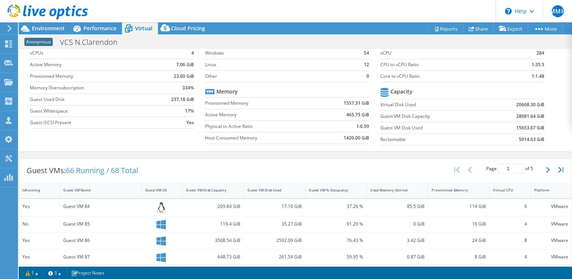
scroll to position [0, 0]
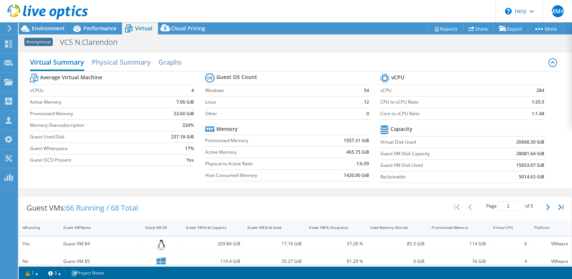
click at [103, 242] on div "Guest VM 84" at bounding box center [100, 244] width 75 height 8
click at [92, 262] on div "Guest VM 85" at bounding box center [100, 261] width 75 height 8
click at [86, 261] on div "Guest VM 85" at bounding box center [100, 261] width 75 height 8
